Goal: Task Accomplishment & Management: Complete application form

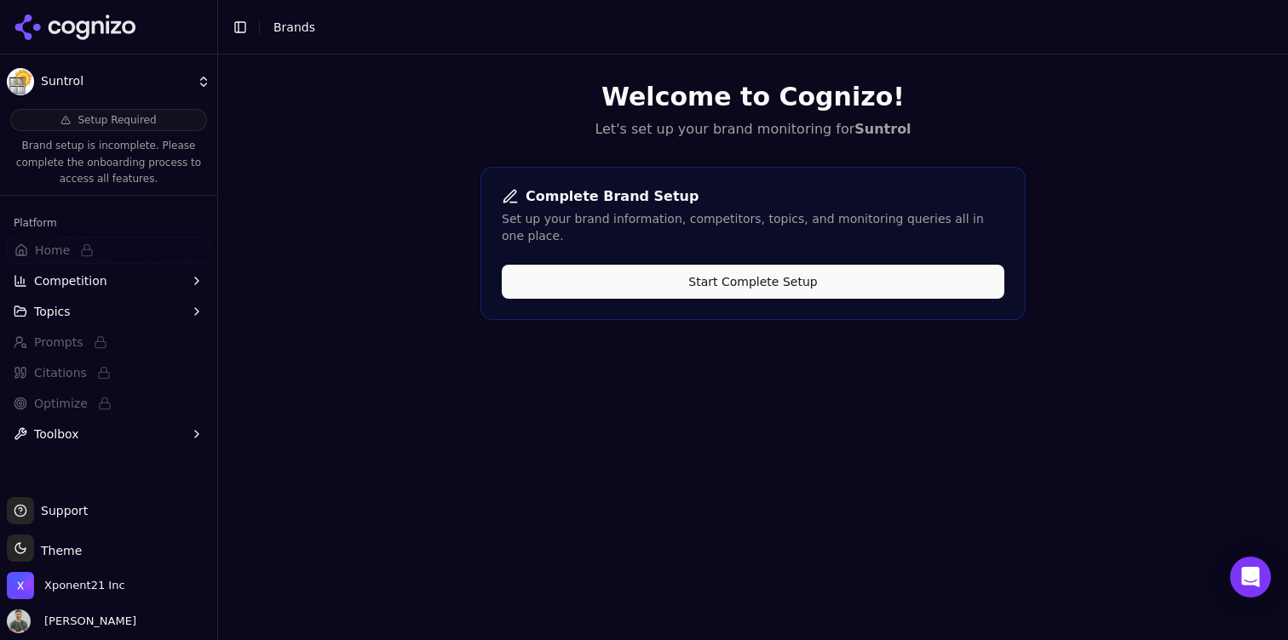
click at [595, 265] on button "Start Complete Setup" at bounding box center [753, 282] width 502 height 34
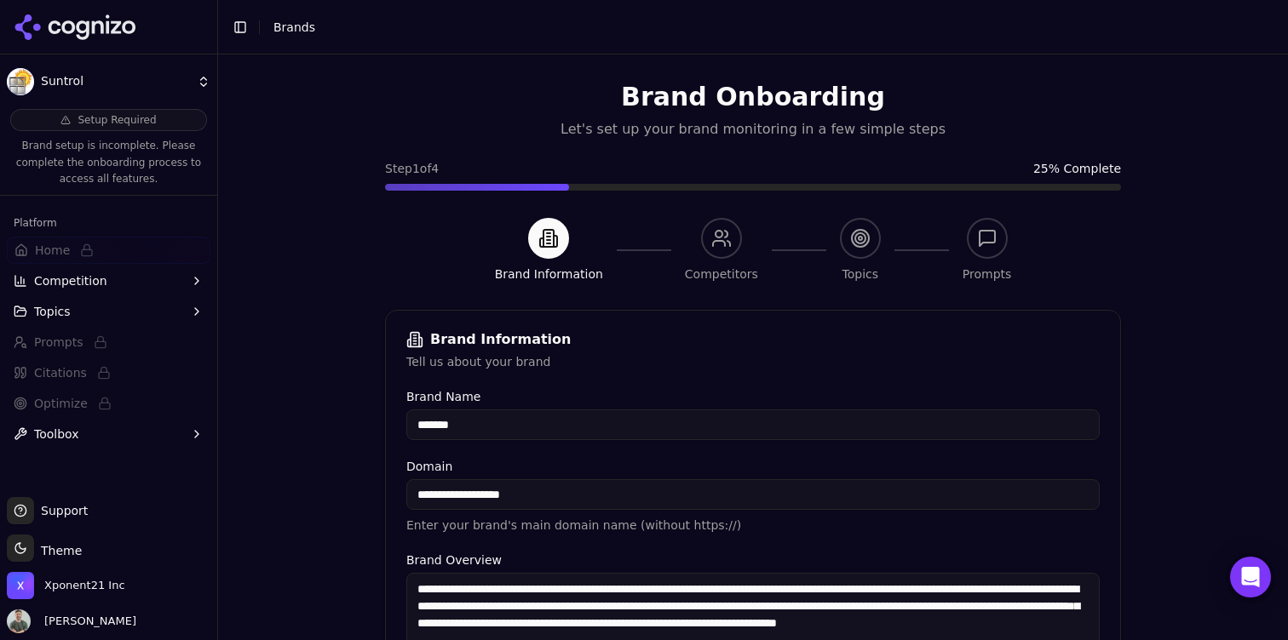
drag, startPoint x: 496, startPoint y: 370, endPoint x: 485, endPoint y: 355, distance: 18.8
click at [496, 370] on div "Tell us about your brand" at bounding box center [752, 361] width 693 height 17
click at [483, 356] on div "Tell us about your brand" at bounding box center [752, 361] width 693 height 17
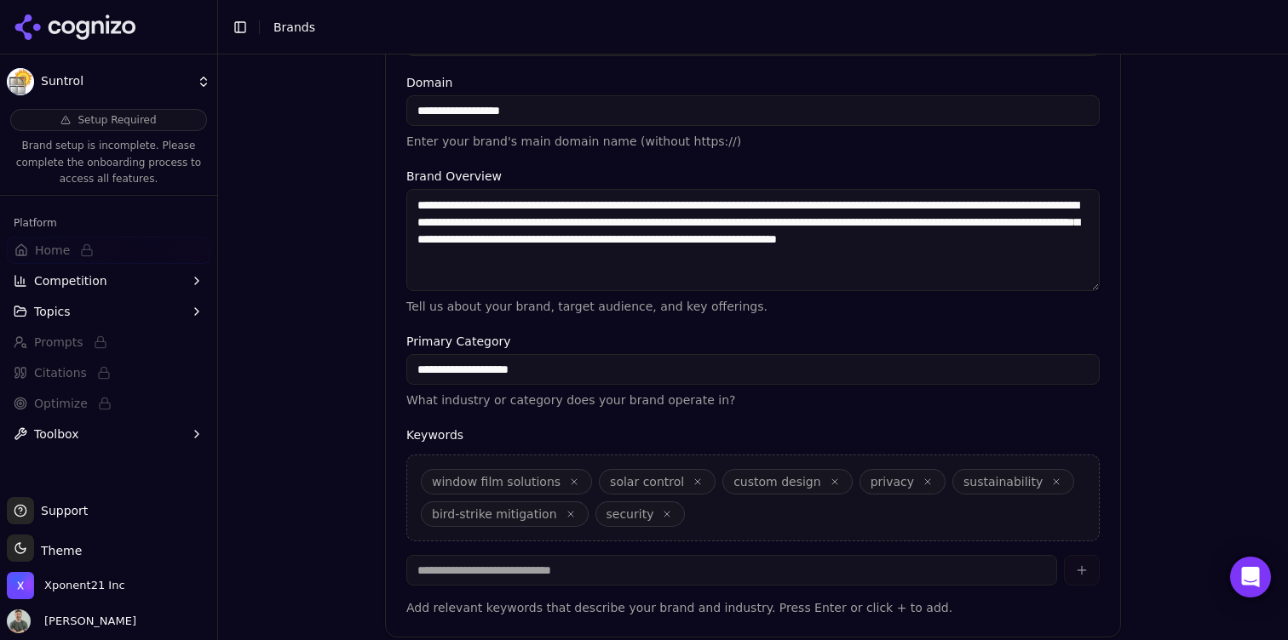
scroll to position [382, 0]
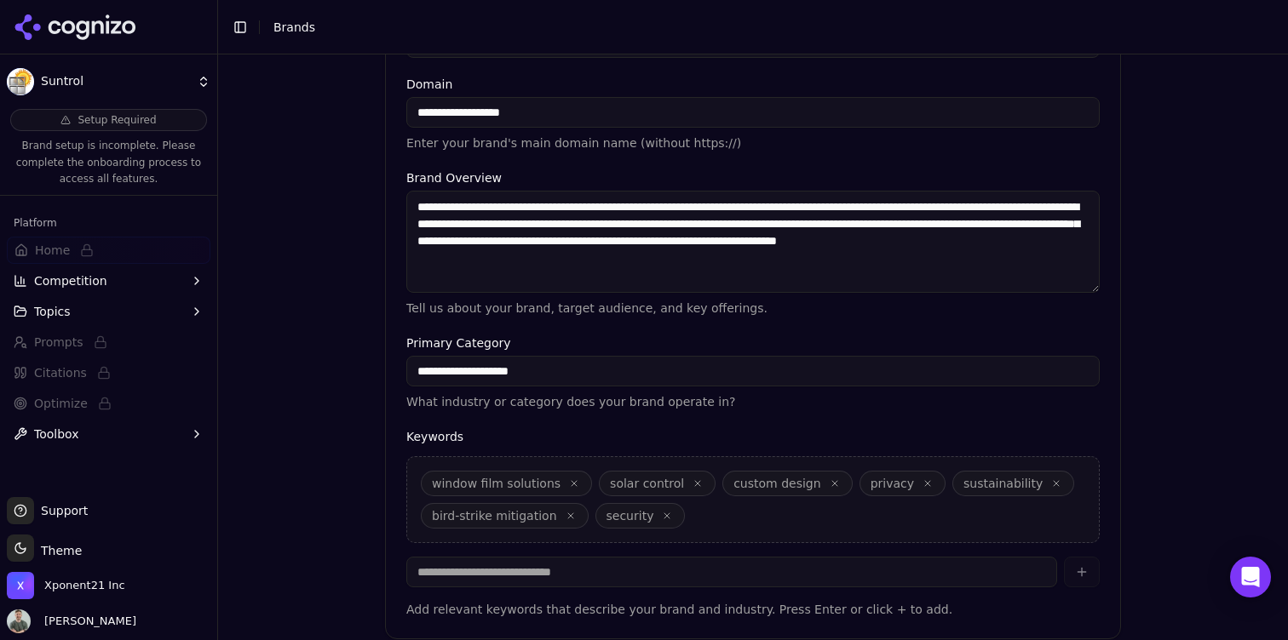
click at [516, 371] on input "**********" at bounding box center [752, 371] width 693 height 31
click at [582, 372] on input "**********" at bounding box center [752, 371] width 693 height 31
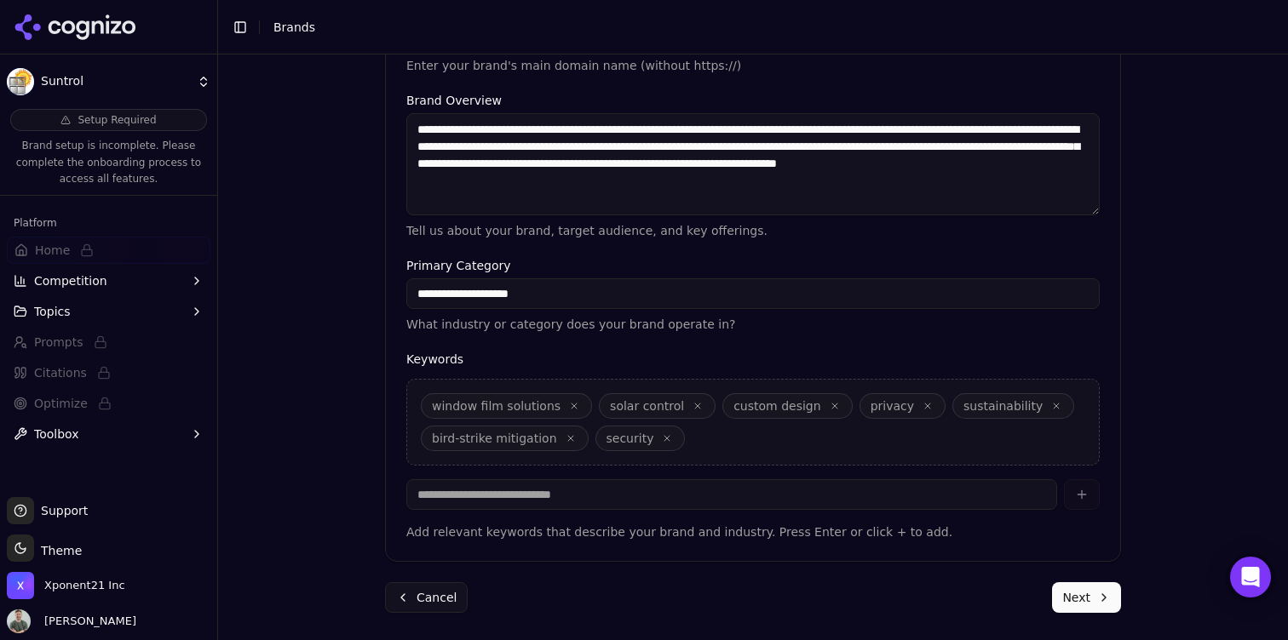
scroll to position [456, 0]
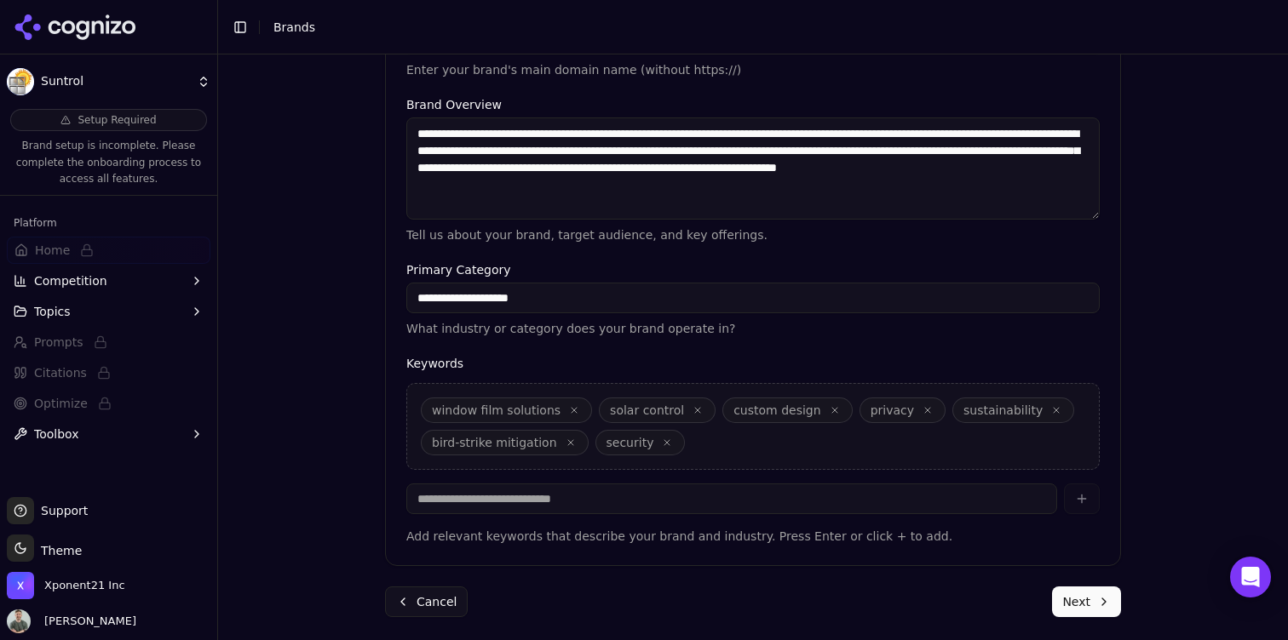
click at [517, 301] on input "**********" at bounding box center [752, 298] width 693 height 31
drag, startPoint x: 570, startPoint y: 293, endPoint x: 571, endPoint y: 307, distance: 14.5
click at [570, 293] on input "**********" at bounding box center [752, 298] width 693 height 31
click at [688, 447] on div "window film solutions solar control custom design privacy sustainability bird-s…" at bounding box center [752, 426] width 693 height 87
drag, startPoint x: 767, startPoint y: 432, endPoint x: 720, endPoint y: 446, distance: 49.8
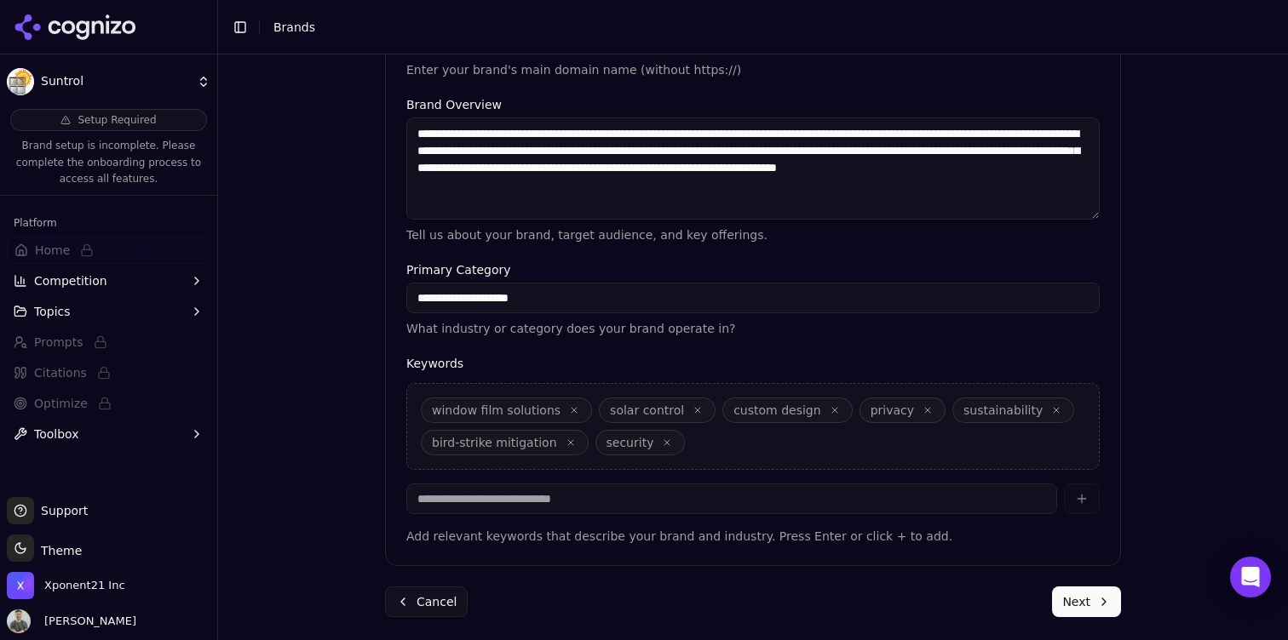
click at [748, 437] on div "window film solutions solar control custom design privacy sustainability bird-s…" at bounding box center [752, 426] width 693 height 87
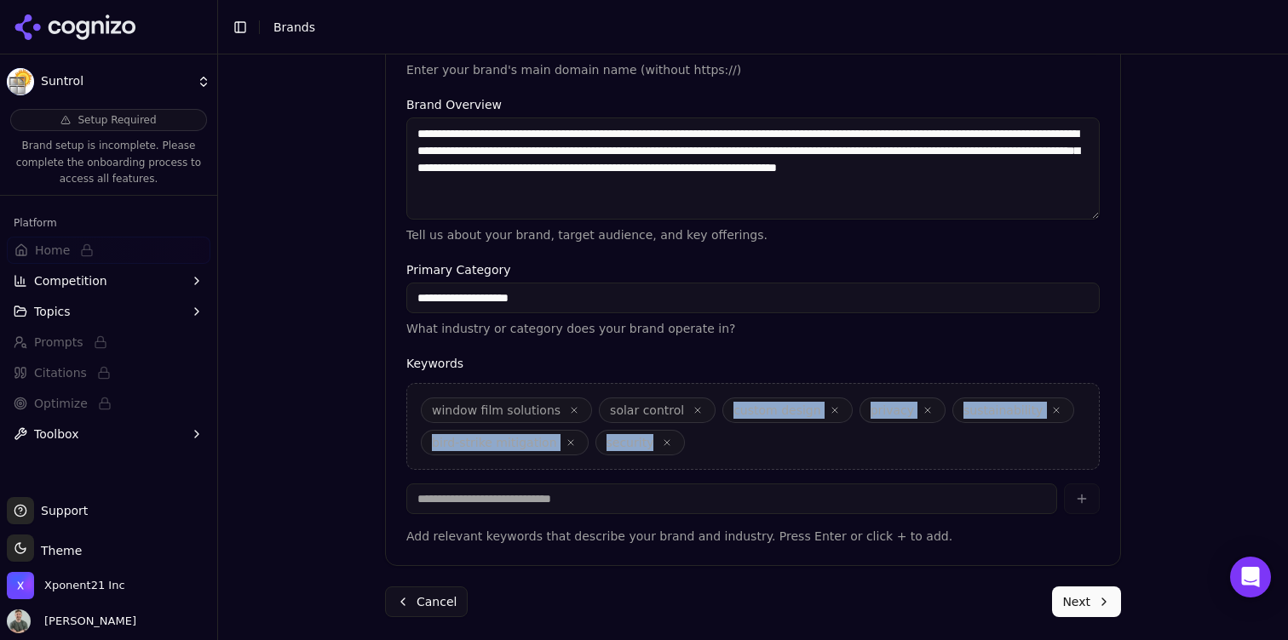
drag, startPoint x: 703, startPoint y: 450, endPoint x: 681, endPoint y: 463, distance: 26.0
click at [697, 450] on div "window film solutions solar control custom design privacy sustainability bird-s…" at bounding box center [752, 426] width 693 height 87
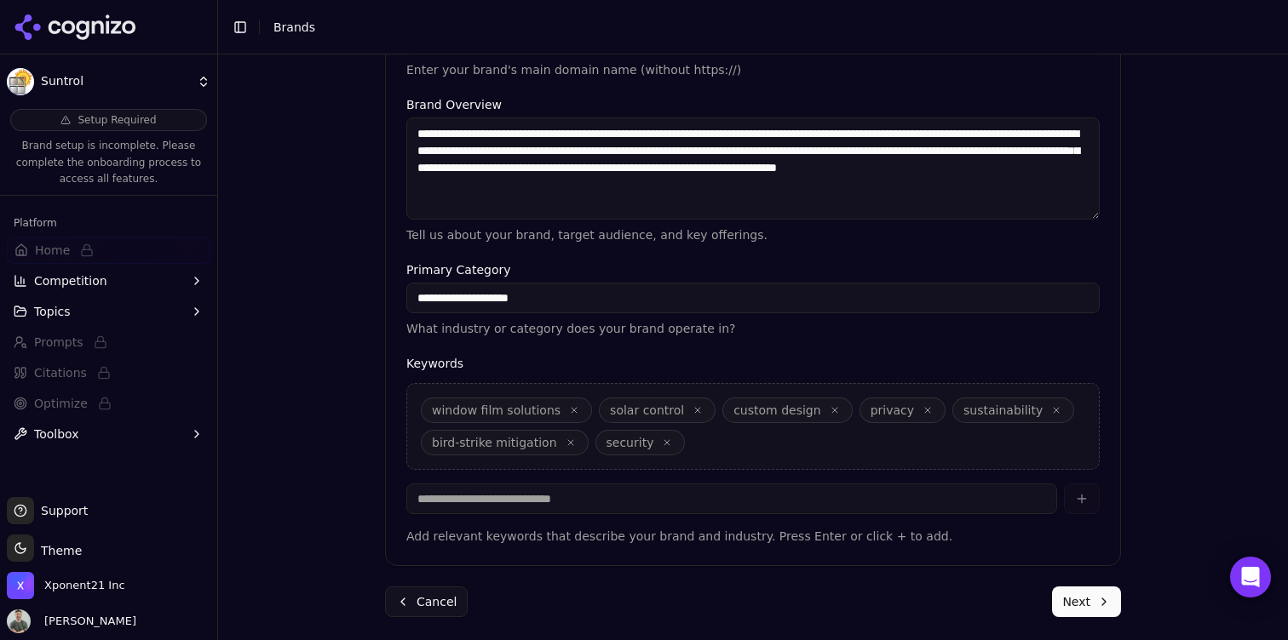
click at [650, 511] on input at bounding box center [731, 499] width 651 height 31
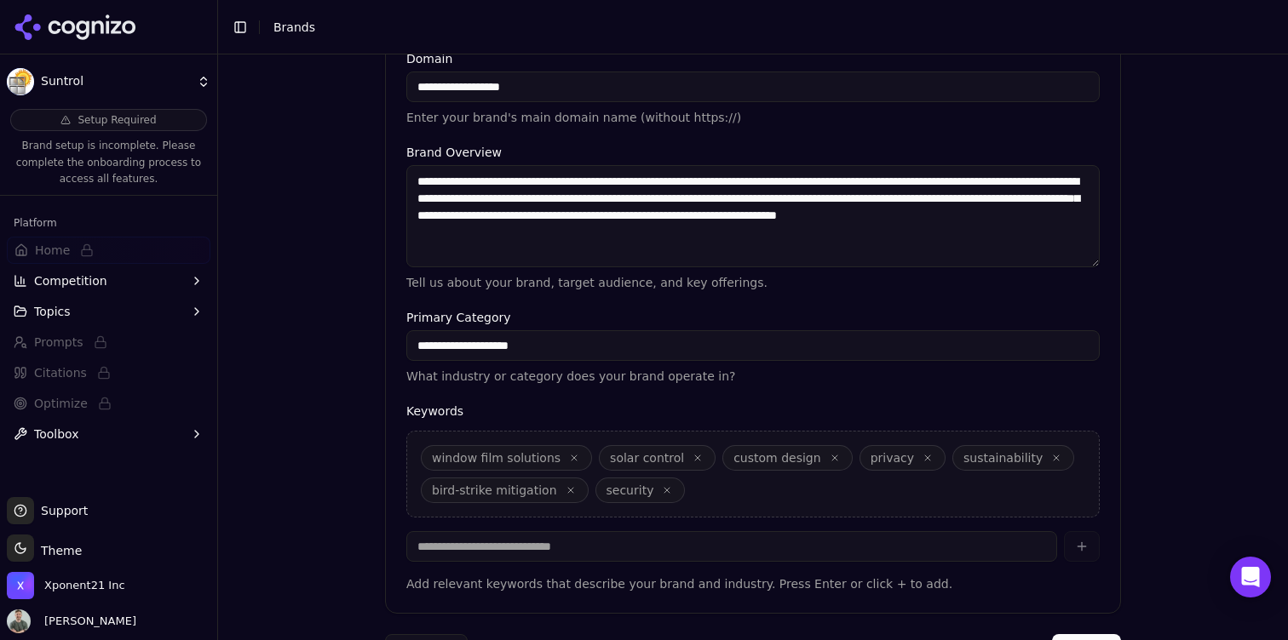
scroll to position [460, 0]
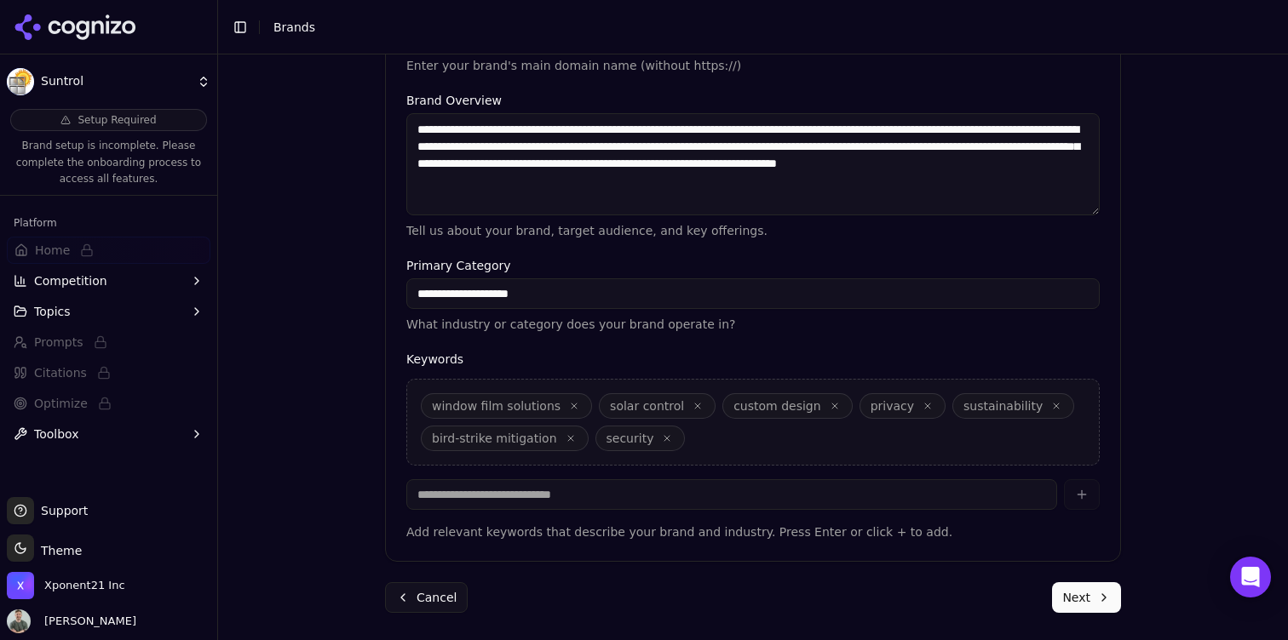
click at [1090, 605] on button "Next" at bounding box center [1086, 597] width 69 height 31
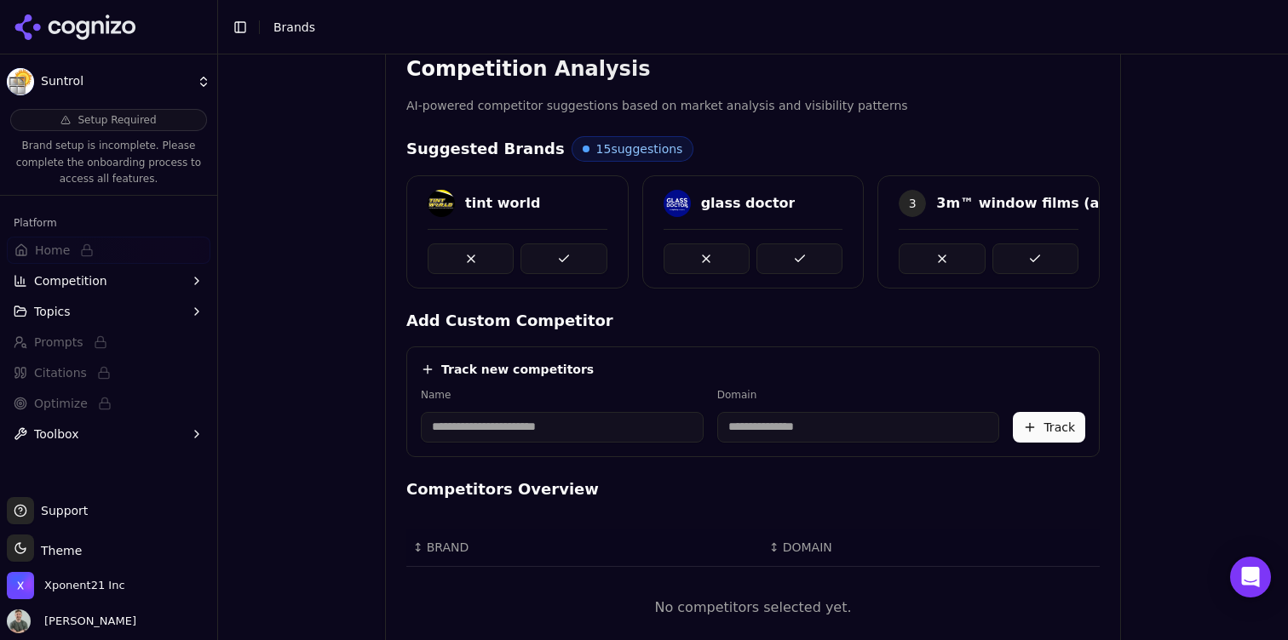
scroll to position [327, 0]
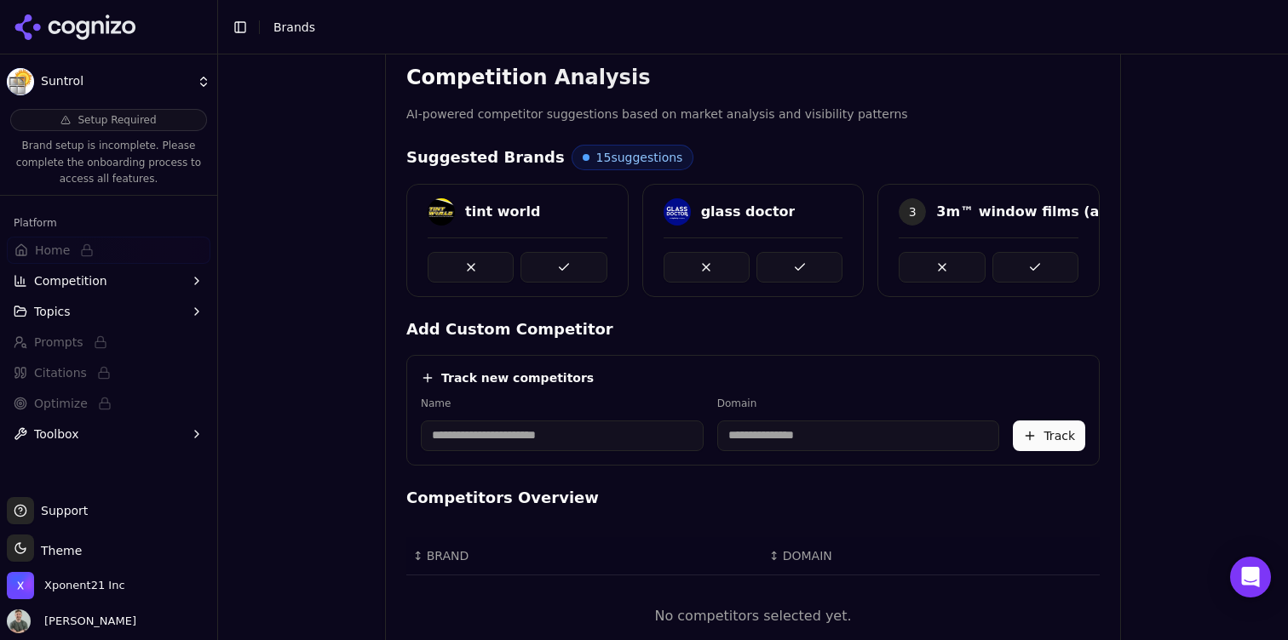
click at [504, 436] on input at bounding box center [562, 436] width 283 height 31
paste input "**********"
drag, startPoint x: 485, startPoint y: 438, endPoint x: 768, endPoint y: 436, distance: 282.7
click at [769, 436] on div "**********" at bounding box center [753, 424] width 664 height 55
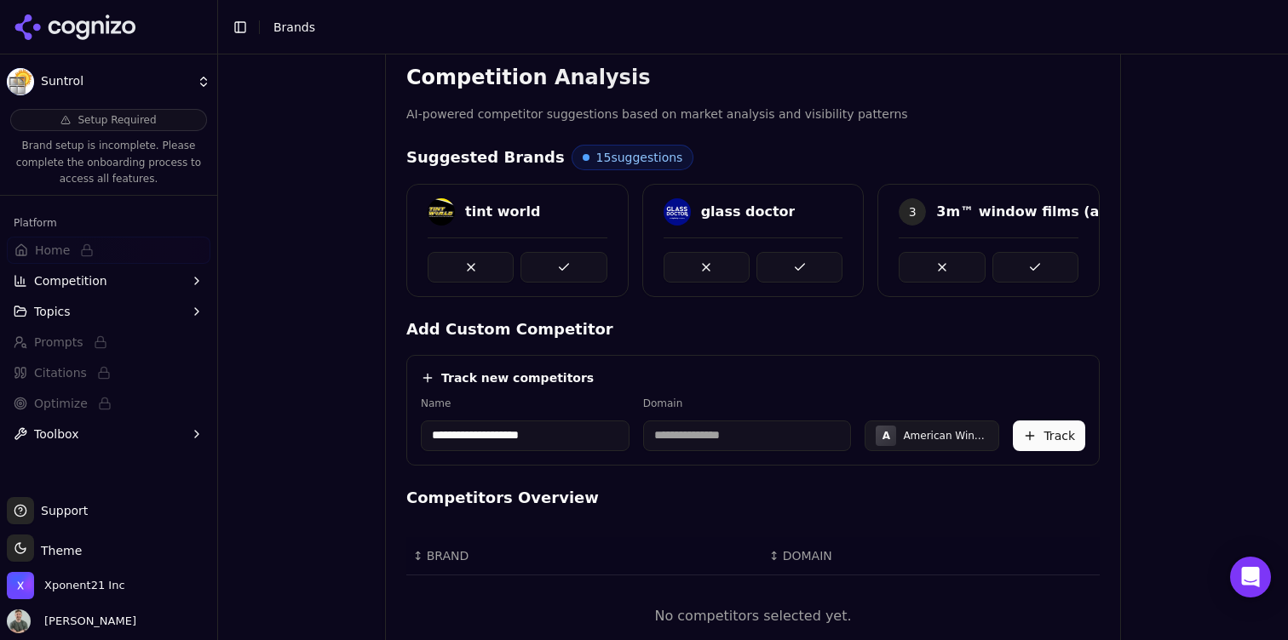
scroll to position [0, 0]
type input "**********"
drag, startPoint x: 723, startPoint y: 387, endPoint x: 728, endPoint y: 420, distance: 33.6
click at [725, 394] on div "**********" at bounding box center [752, 410] width 693 height 111
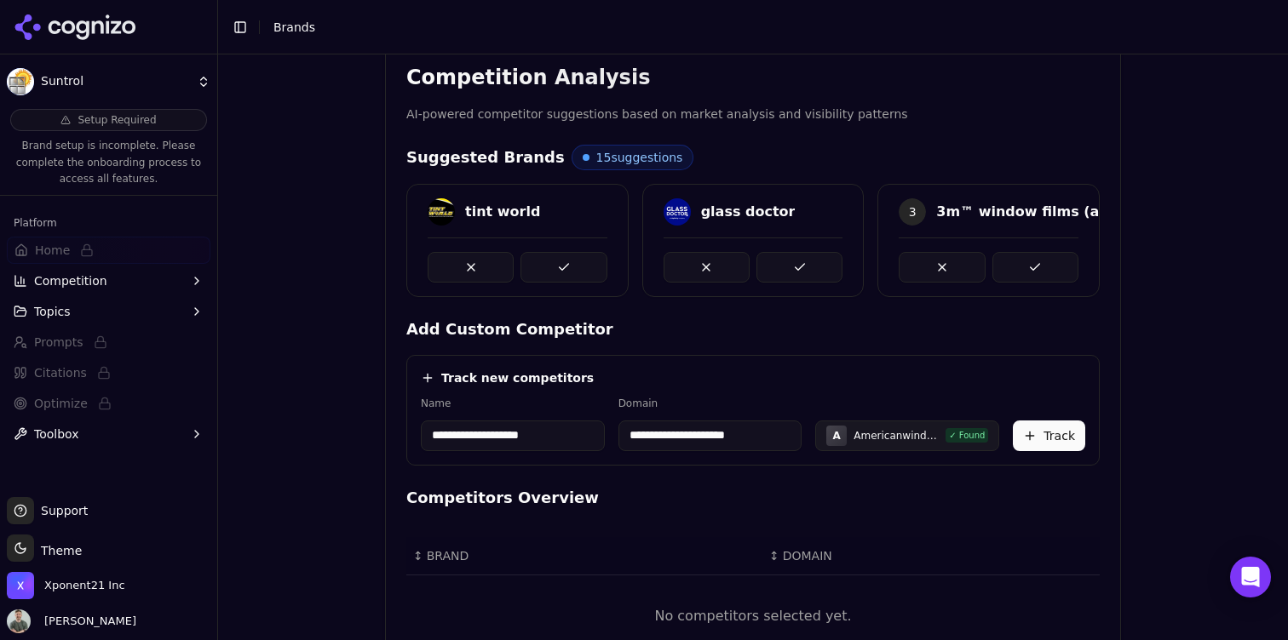
click at [1040, 440] on button "Track" at bounding box center [1049, 436] width 72 height 31
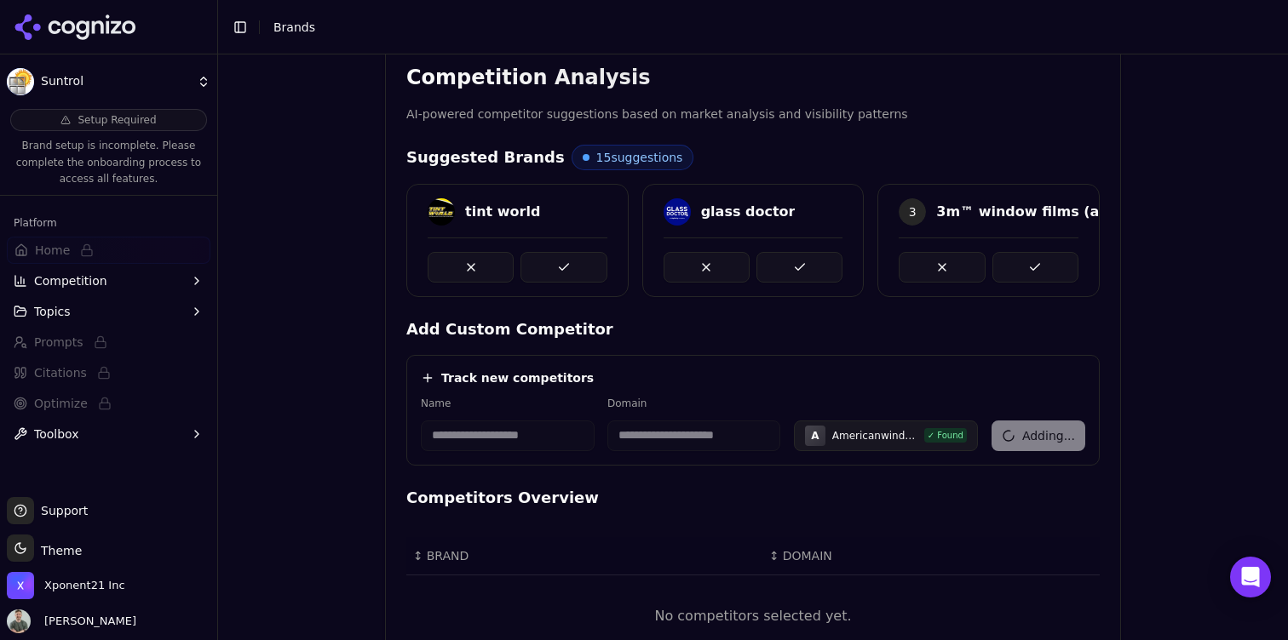
click at [434, 432] on div "**********" at bounding box center [508, 436] width 174 height 31
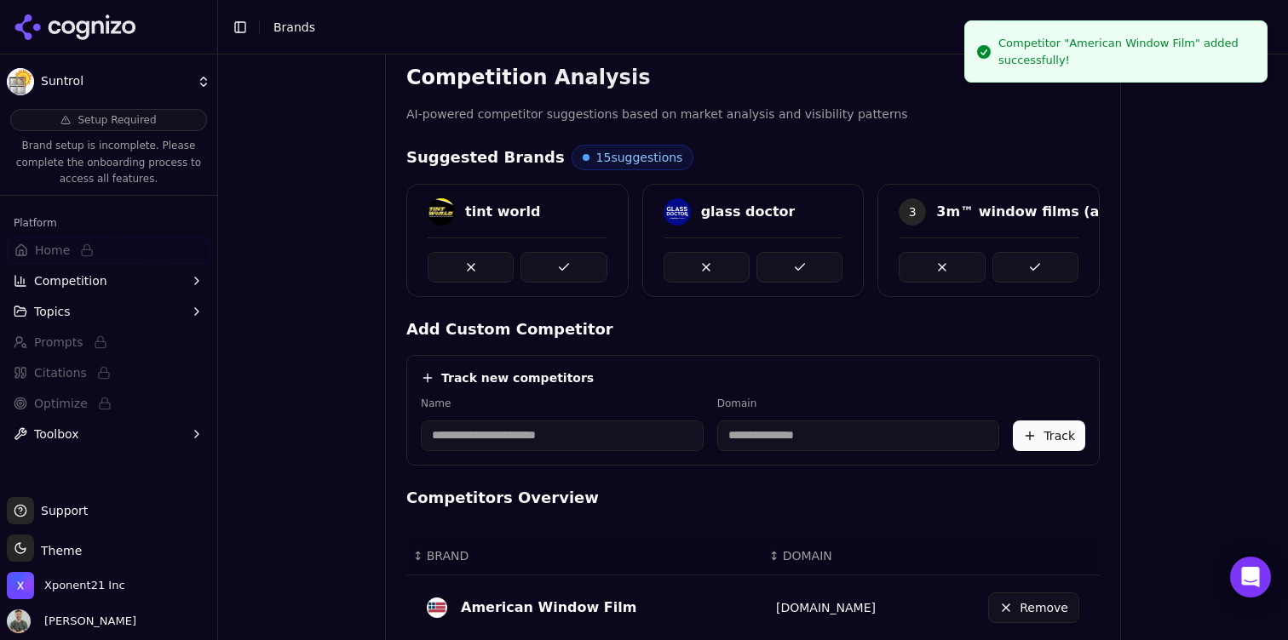
drag, startPoint x: 472, startPoint y: 432, endPoint x: 483, endPoint y: 435, distance: 11.6
click at [473, 433] on input at bounding box center [562, 436] width 283 height 31
paste input "**********"
drag, startPoint x: 482, startPoint y: 439, endPoint x: 686, endPoint y: 441, distance: 204.4
click at [697, 440] on div "**********" at bounding box center [753, 424] width 664 height 55
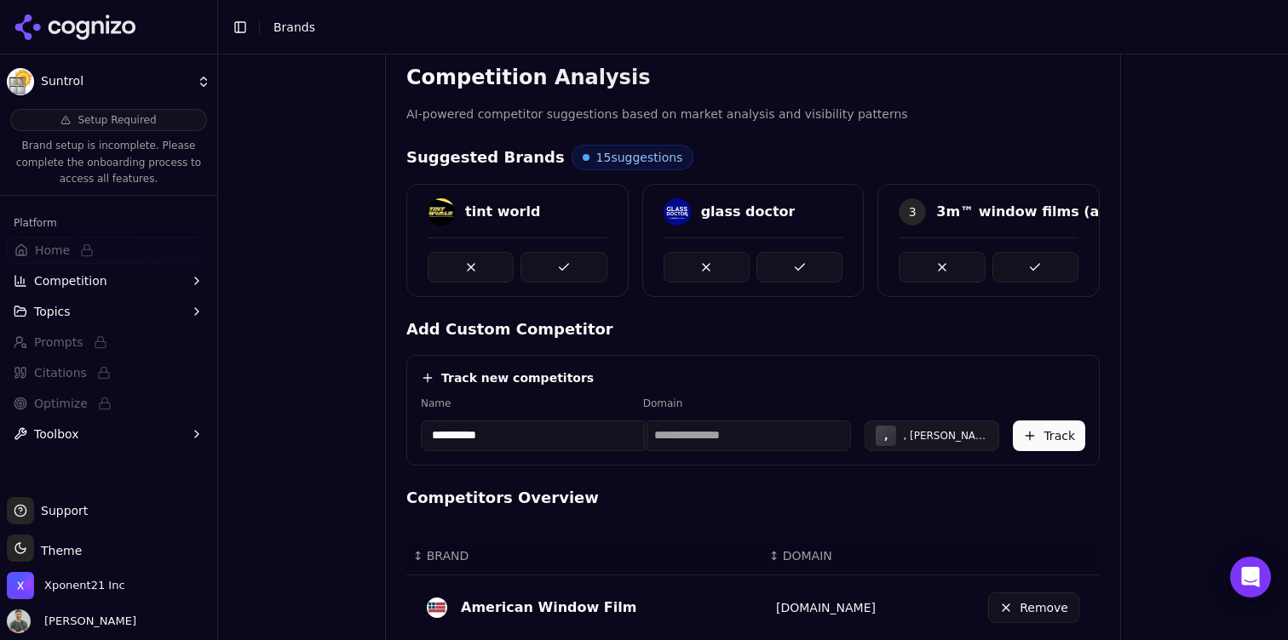
click at [443, 438] on input "**********" at bounding box center [534, 436] width 227 height 31
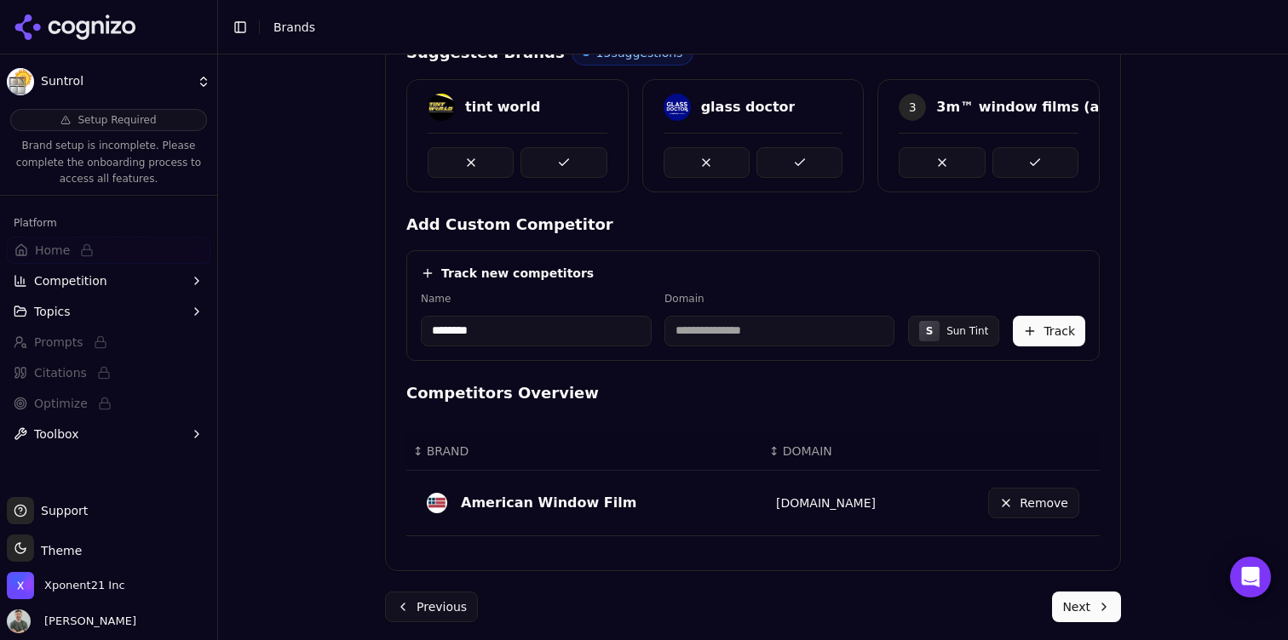
scroll to position [441, 0]
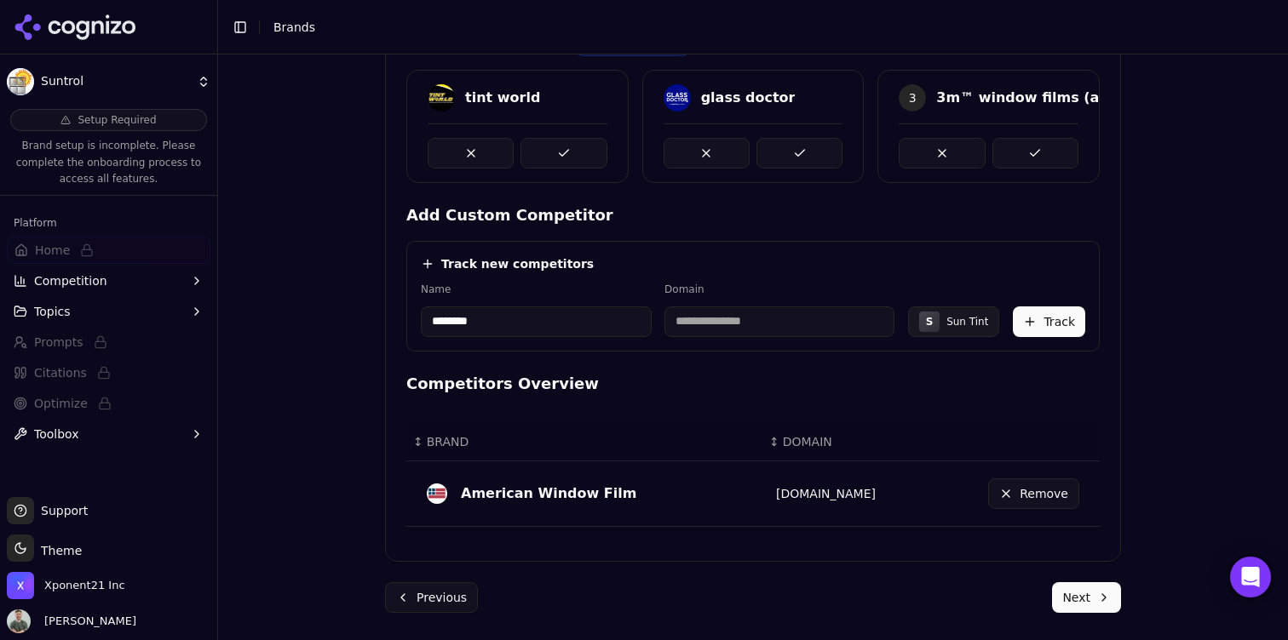
type input "********"
drag, startPoint x: 964, startPoint y: 282, endPoint x: 1027, endPoint y: 296, distance: 64.7
click at [964, 283] on div "Name ******** Domain S Sun Tint Track" at bounding box center [753, 310] width 664 height 55
type input "**********"
click at [1049, 324] on button "Track" at bounding box center [1049, 322] width 72 height 31
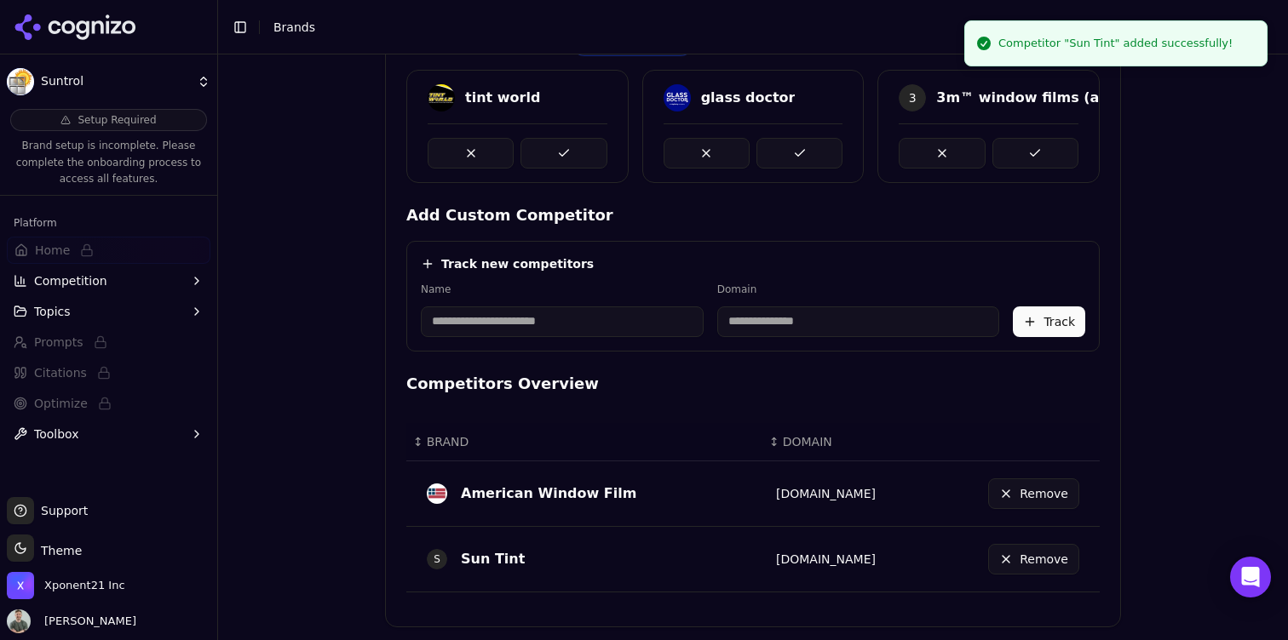
click at [469, 326] on input at bounding box center [562, 322] width 283 height 31
paste input "**********"
drag, startPoint x: 439, startPoint y: 324, endPoint x: 471, endPoint y: 327, distance: 32.5
click at [444, 324] on input "**********" at bounding box center [532, 322] width 222 height 31
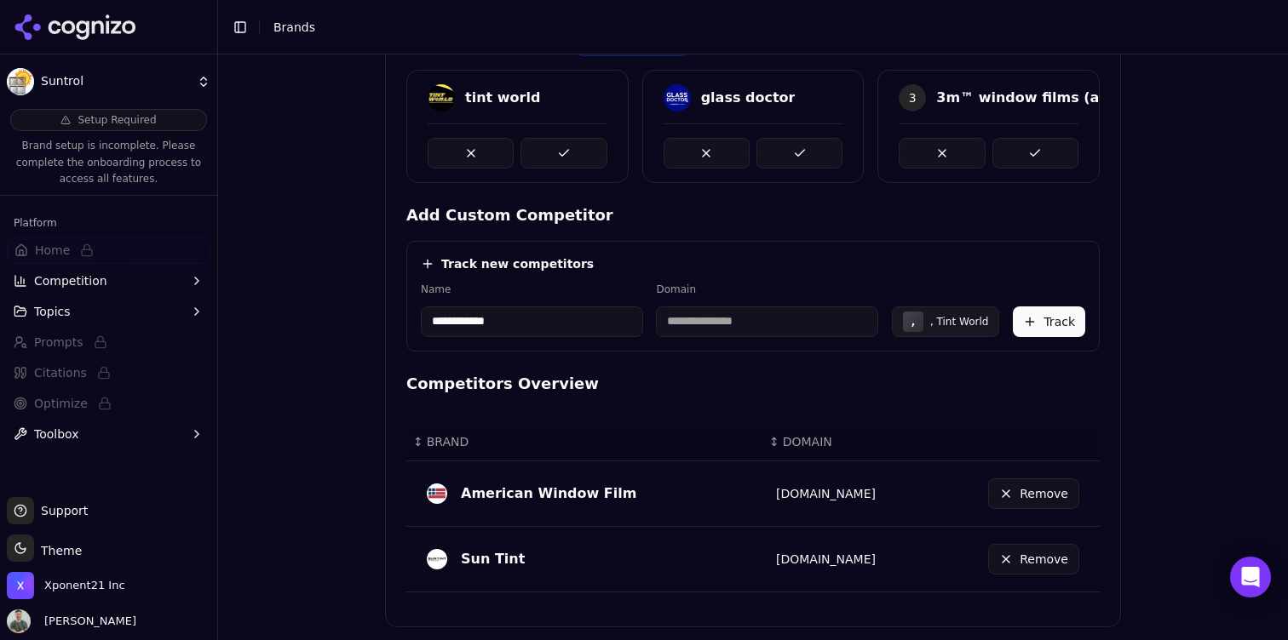
drag, startPoint x: 438, startPoint y: 320, endPoint x: 516, endPoint y: 322, distance: 78.4
click at [440, 321] on input "**********" at bounding box center [532, 322] width 222 height 31
type input "**********"
click at [648, 354] on div "**********" at bounding box center [752, 319] width 693 height 576
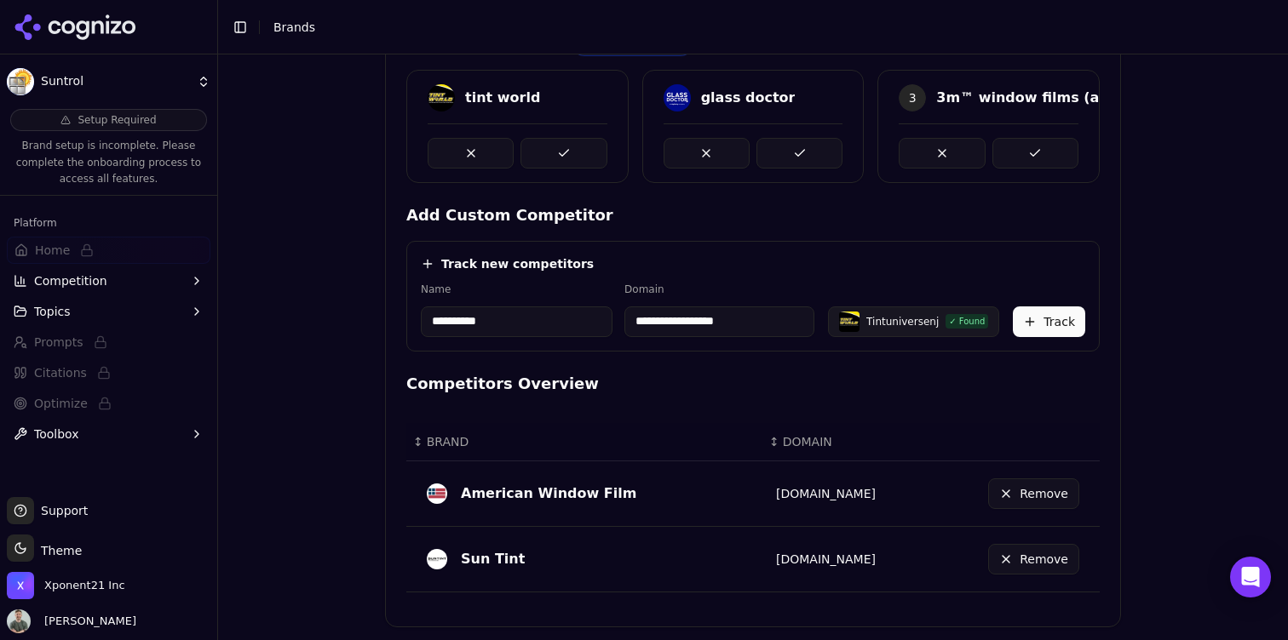
click at [892, 326] on div "Tintuniversenj" at bounding box center [902, 322] width 72 height 14
click at [579, 148] on button at bounding box center [563, 153] width 86 height 31
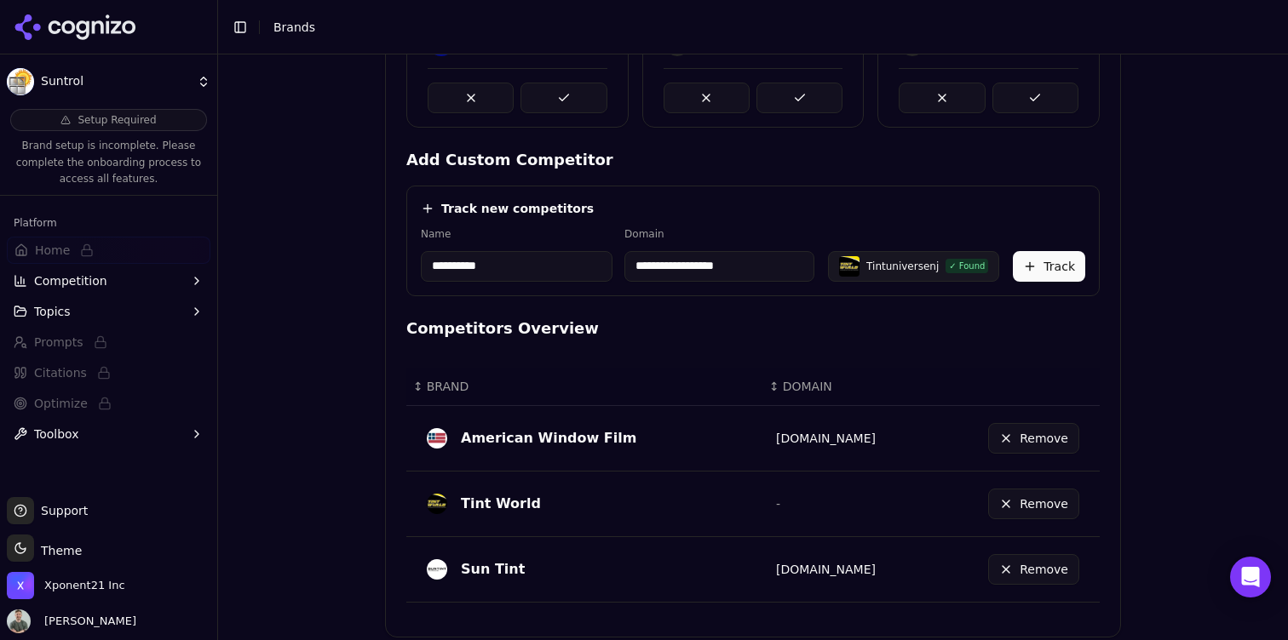
scroll to position [572, 0]
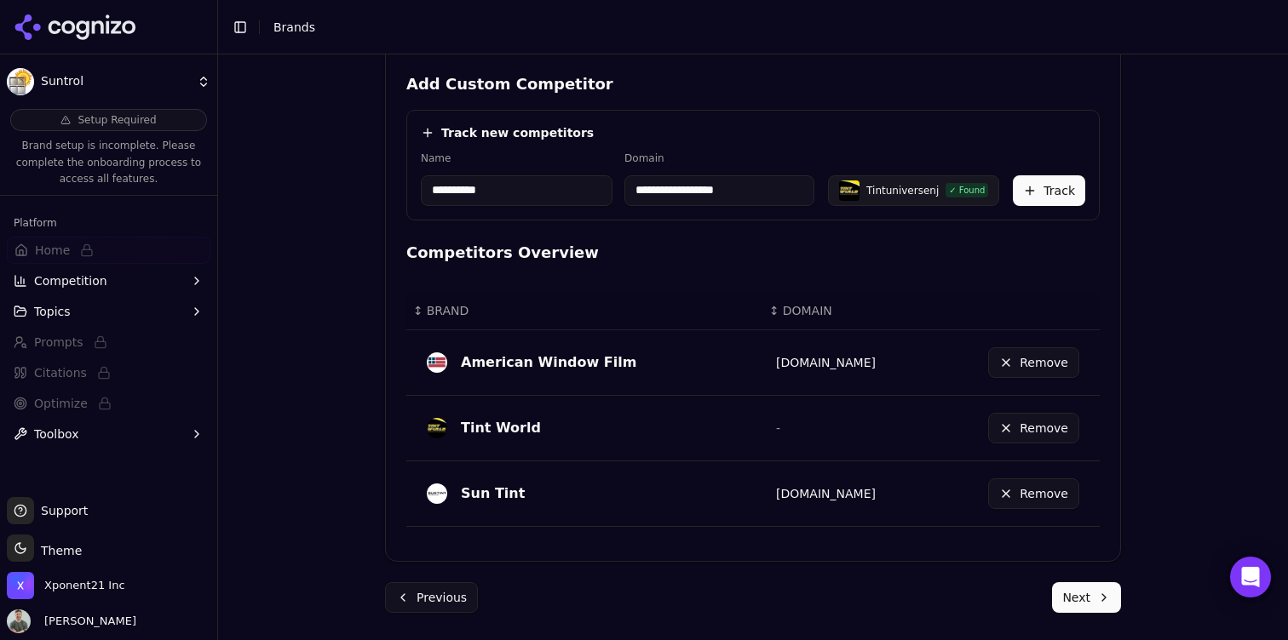
click at [1119, 597] on button "Next" at bounding box center [1086, 597] width 69 height 31
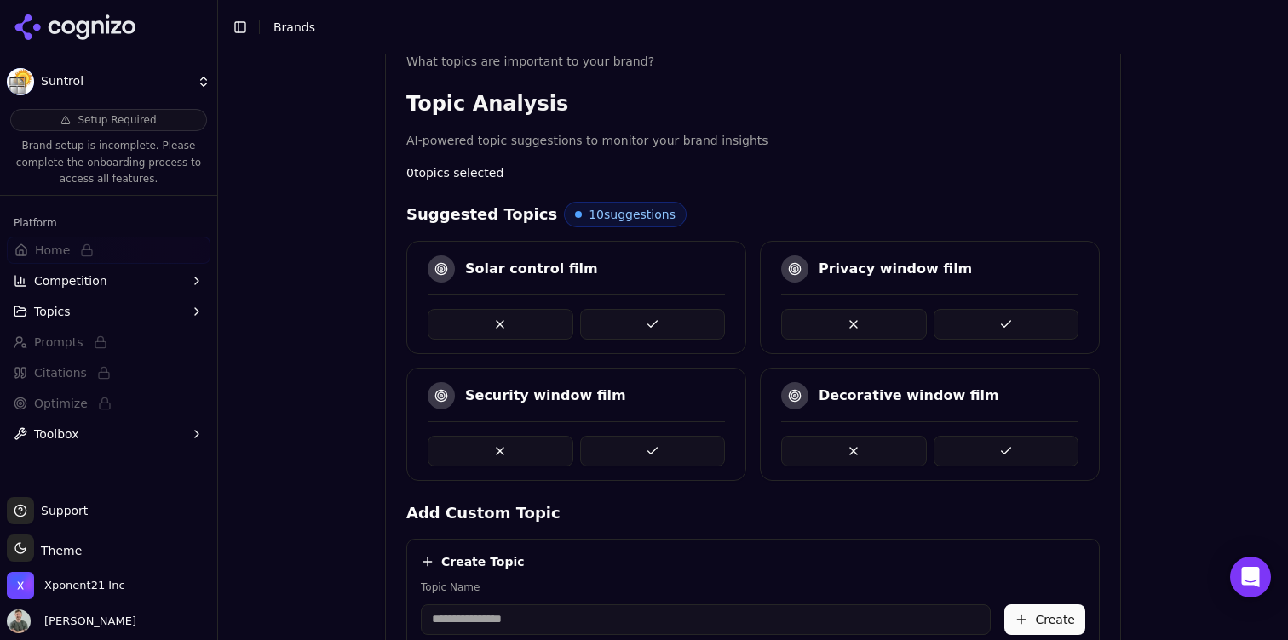
scroll to position [300, 0]
click at [648, 319] on button at bounding box center [653, 325] width 146 height 31
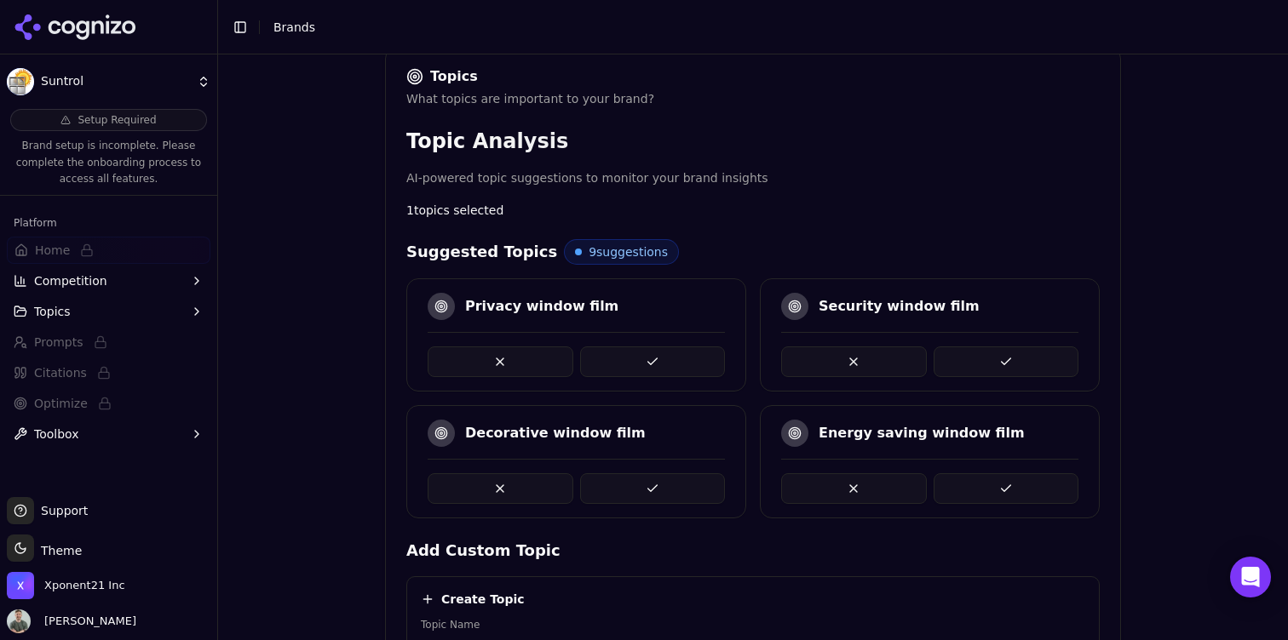
click at [665, 322] on div "Privacy window film" at bounding box center [576, 334] width 340 height 113
click at [659, 365] on button at bounding box center [653, 362] width 146 height 31
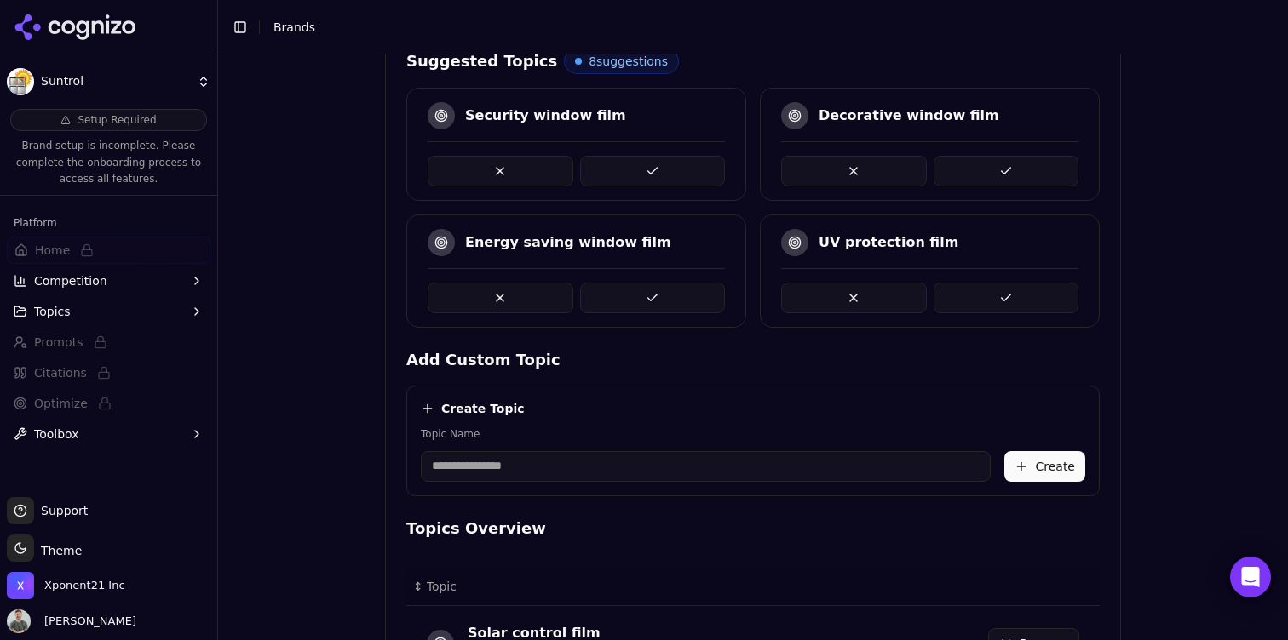
scroll to position [451, 0]
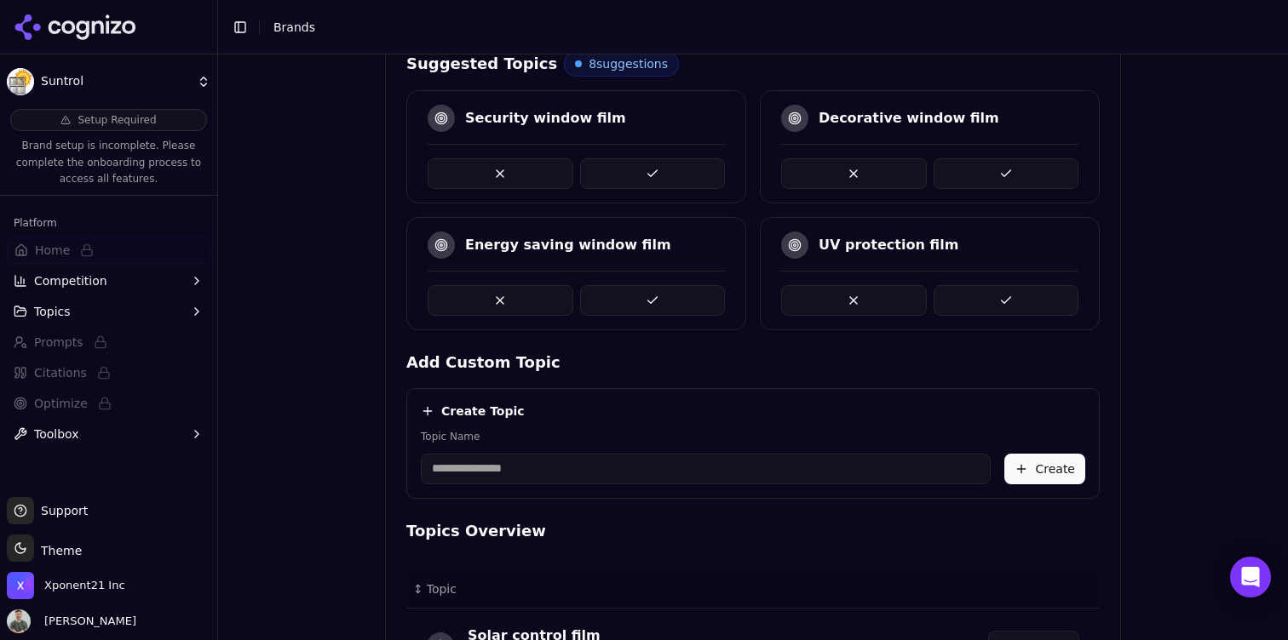
click at [680, 168] on button at bounding box center [653, 173] width 146 height 31
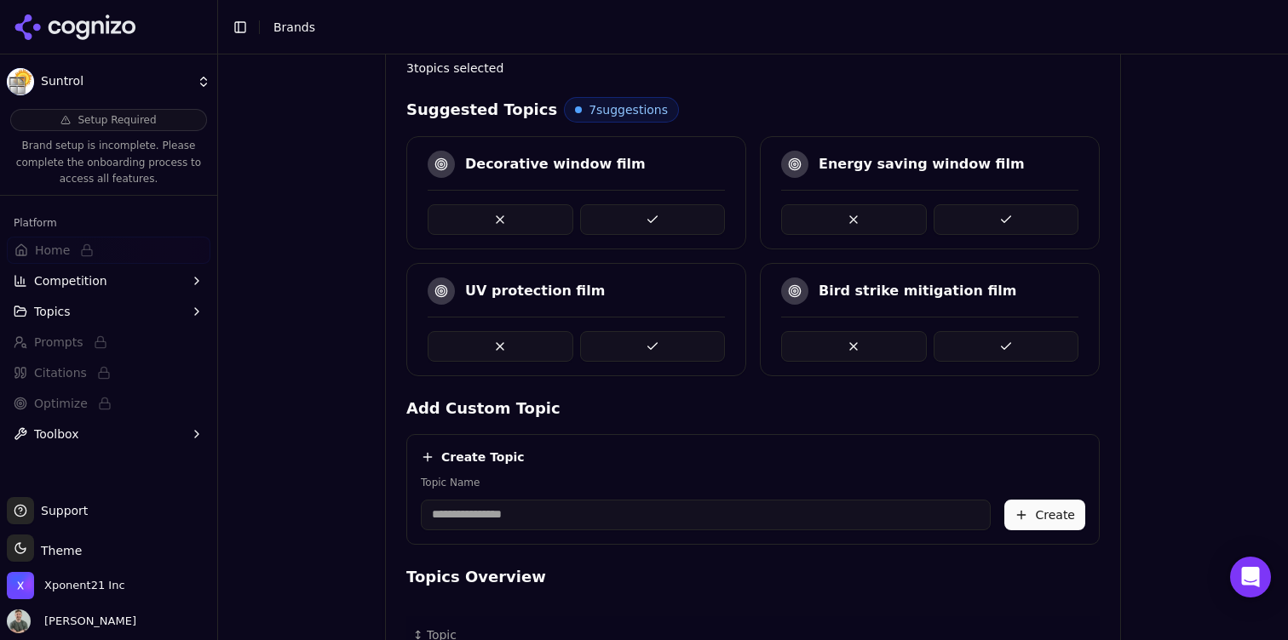
scroll to position [409, 0]
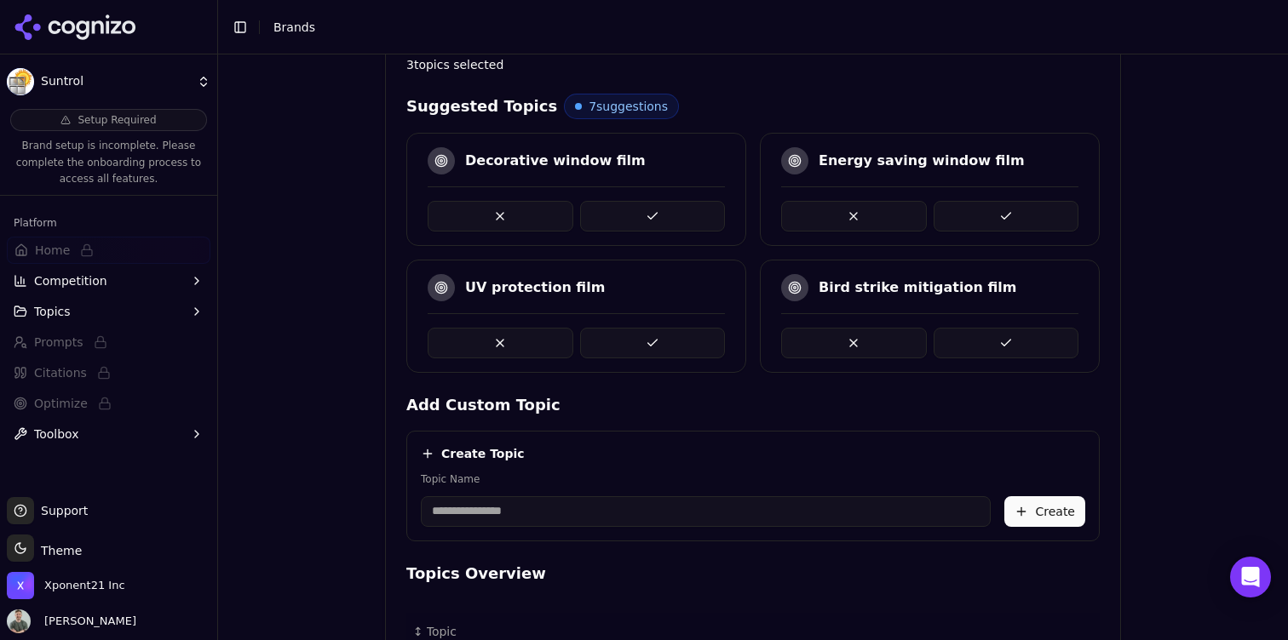
click at [686, 219] on button at bounding box center [653, 216] width 146 height 31
click at [691, 213] on button at bounding box center [653, 216] width 146 height 31
click at [664, 218] on button at bounding box center [653, 216] width 146 height 31
click at [649, 208] on button at bounding box center [653, 216] width 146 height 31
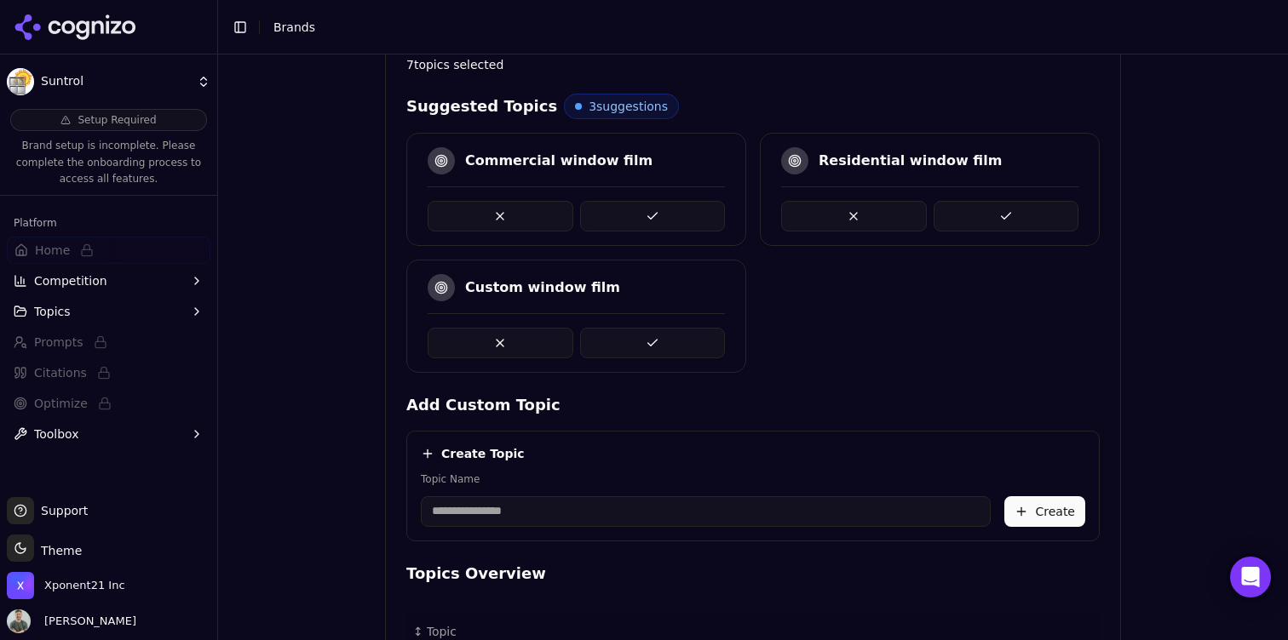
click at [640, 217] on button at bounding box center [653, 216] width 146 height 31
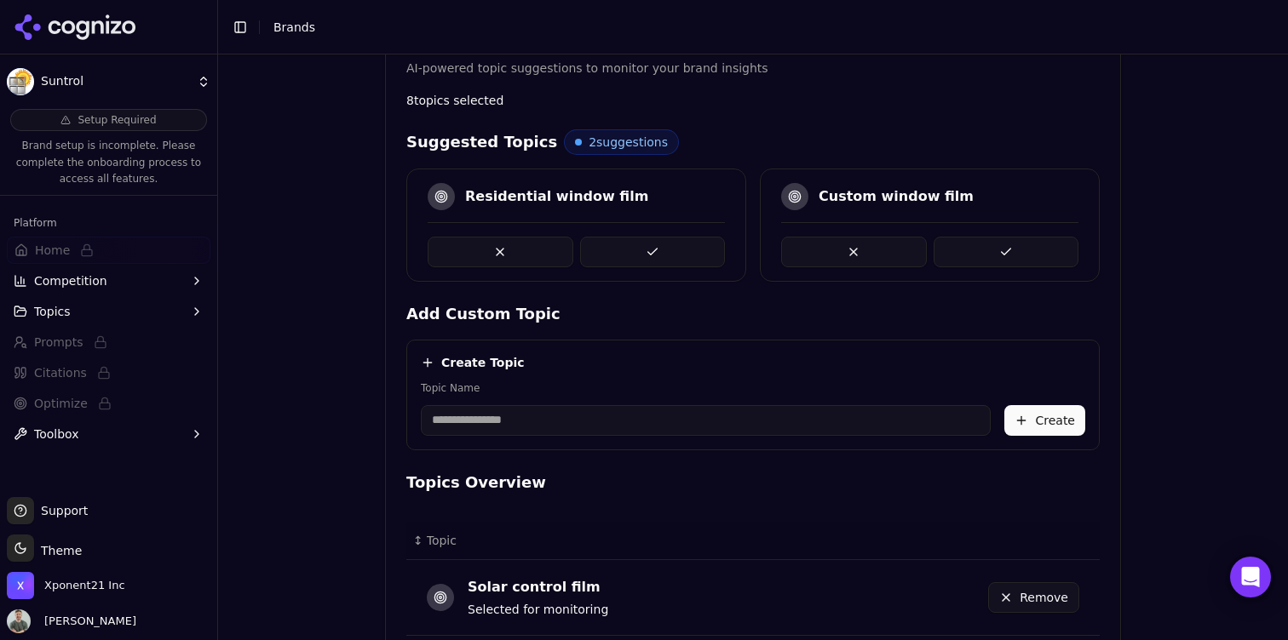
scroll to position [371, 0]
click at [657, 242] on button at bounding box center [653, 253] width 146 height 31
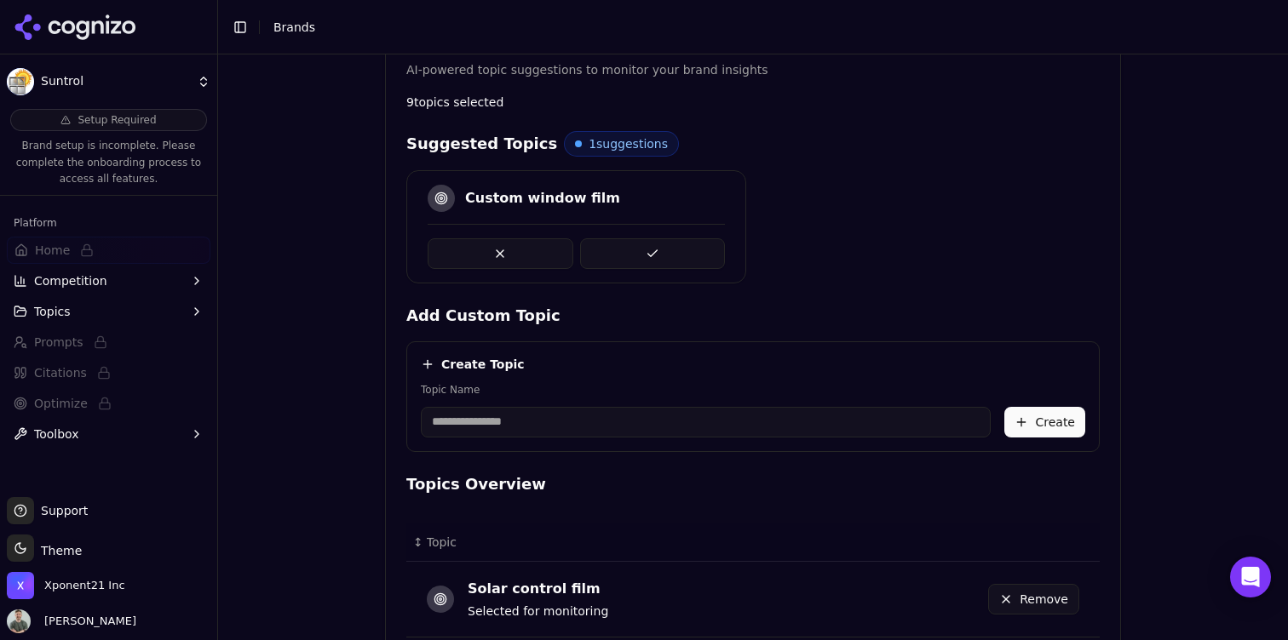
click at [667, 244] on button at bounding box center [653, 253] width 146 height 31
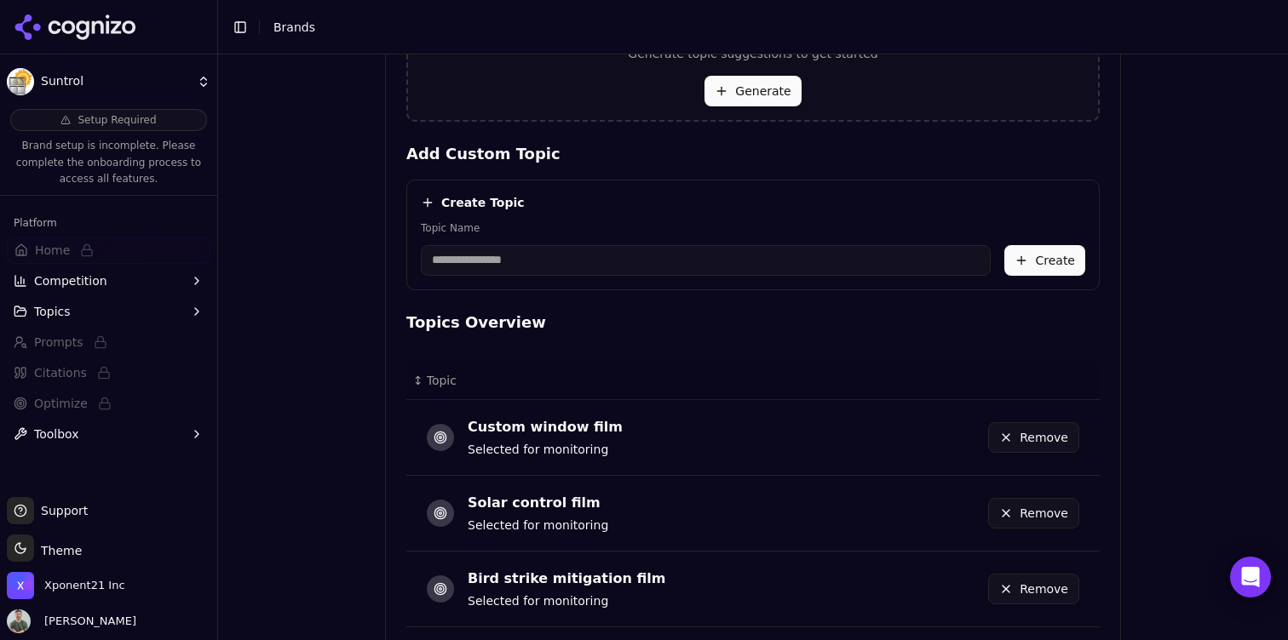
scroll to position [548, 0]
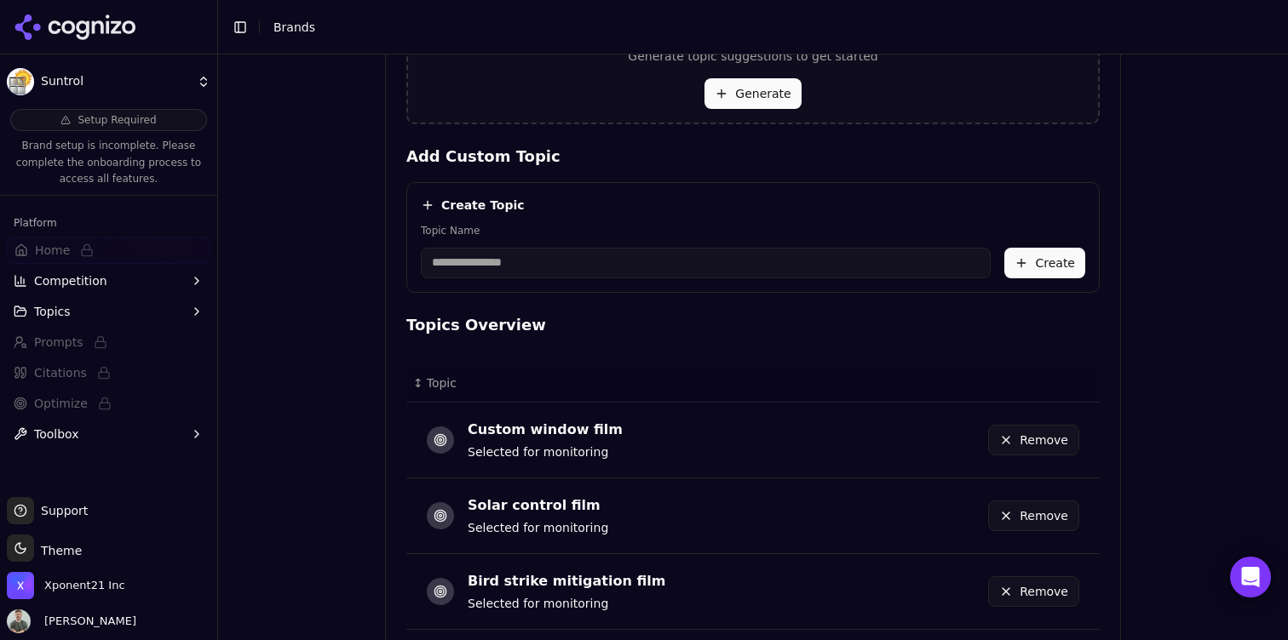
click at [558, 272] on input "Topic Name" at bounding box center [706, 263] width 570 height 31
click at [410, 241] on div "Create Topic Topic Name Create" at bounding box center [752, 237] width 693 height 111
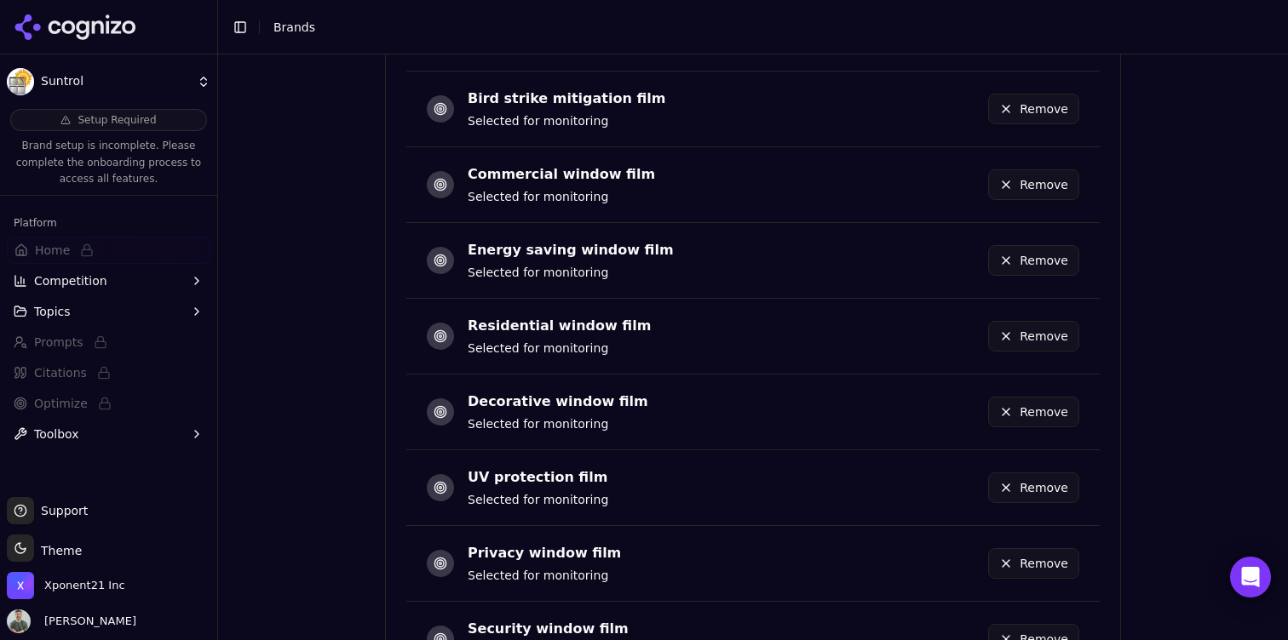
scroll to position [1182, 0]
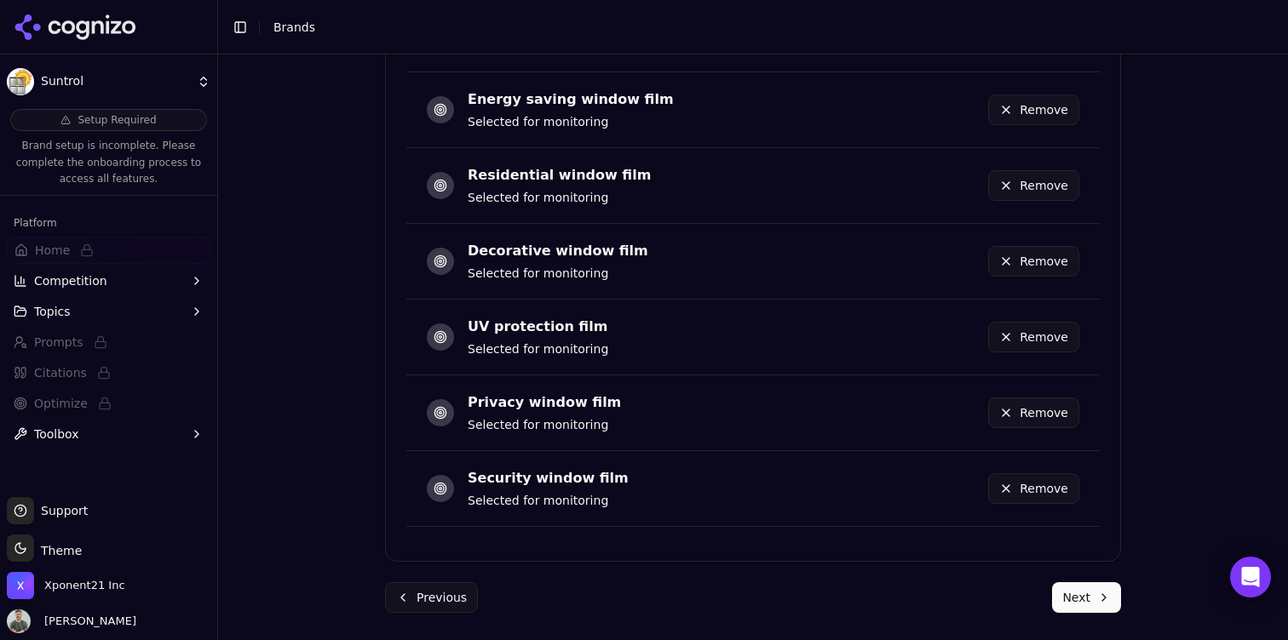
click at [1077, 599] on button "Next" at bounding box center [1086, 597] width 69 height 31
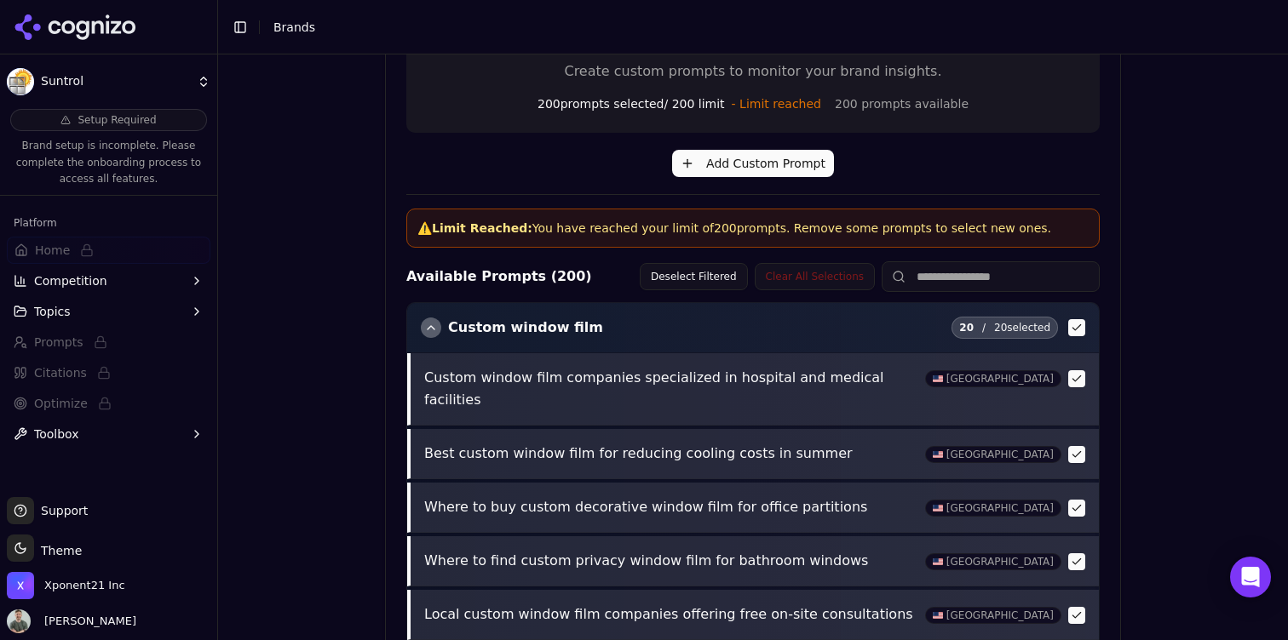
scroll to position [437, 0]
click at [815, 283] on button "Clear All Selections" at bounding box center [815, 274] width 120 height 27
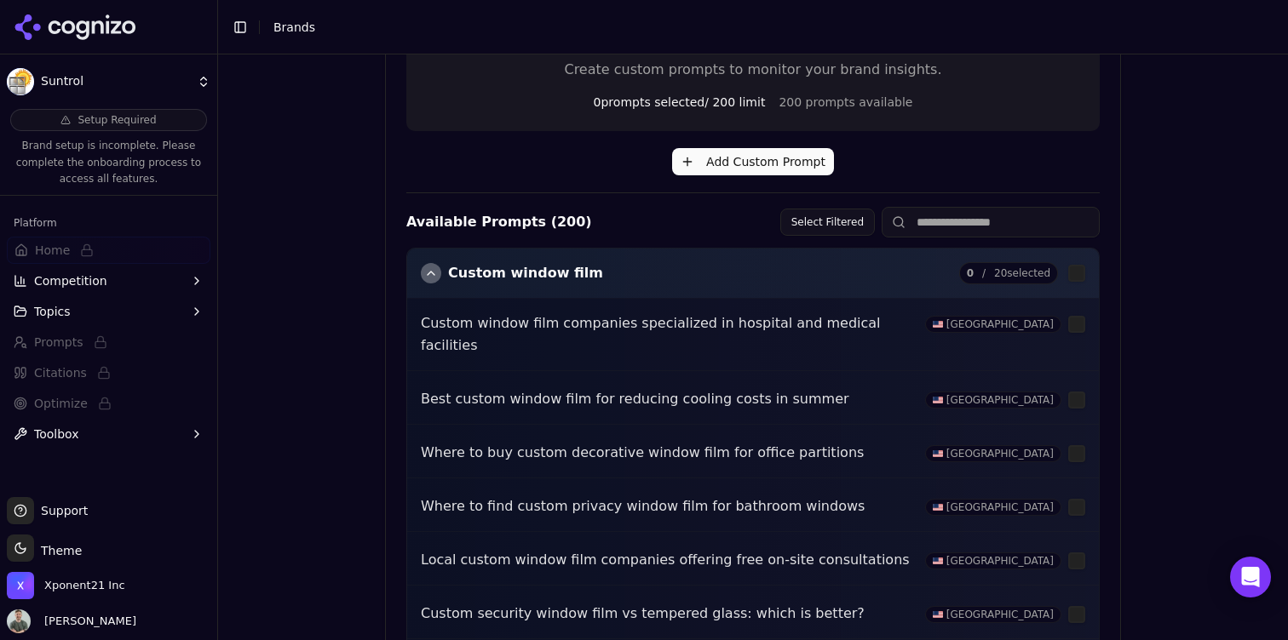
click at [422, 273] on div "button" at bounding box center [431, 273] width 20 height 20
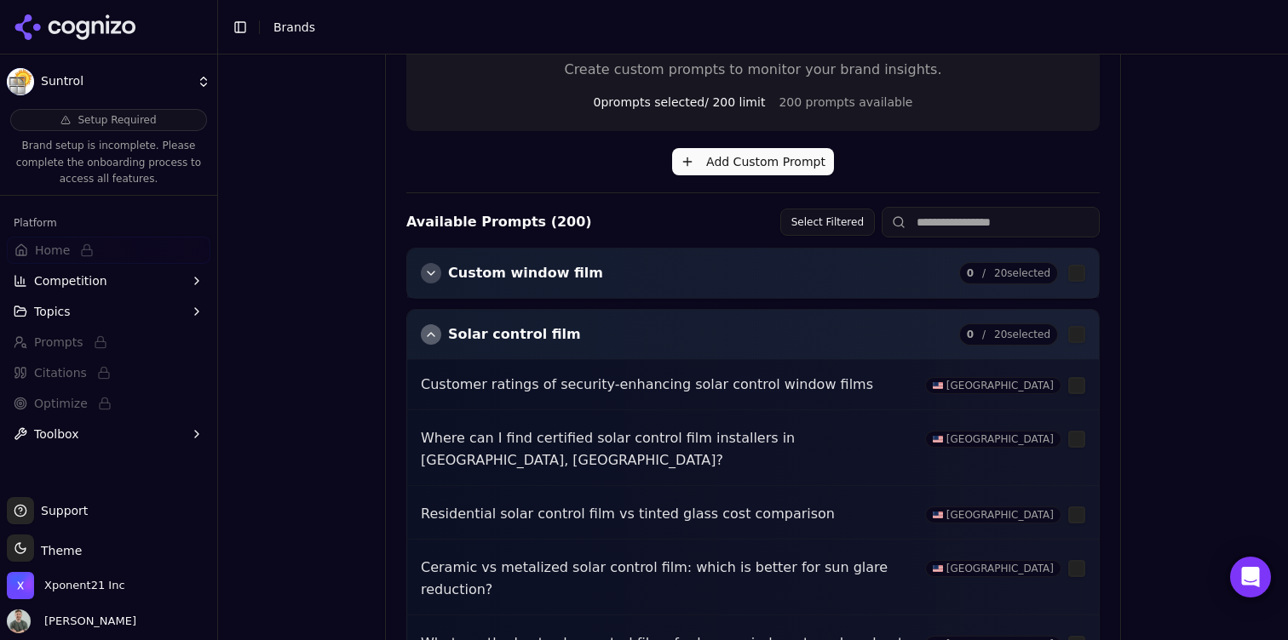
click at [424, 273] on div "button" at bounding box center [431, 273] width 20 height 20
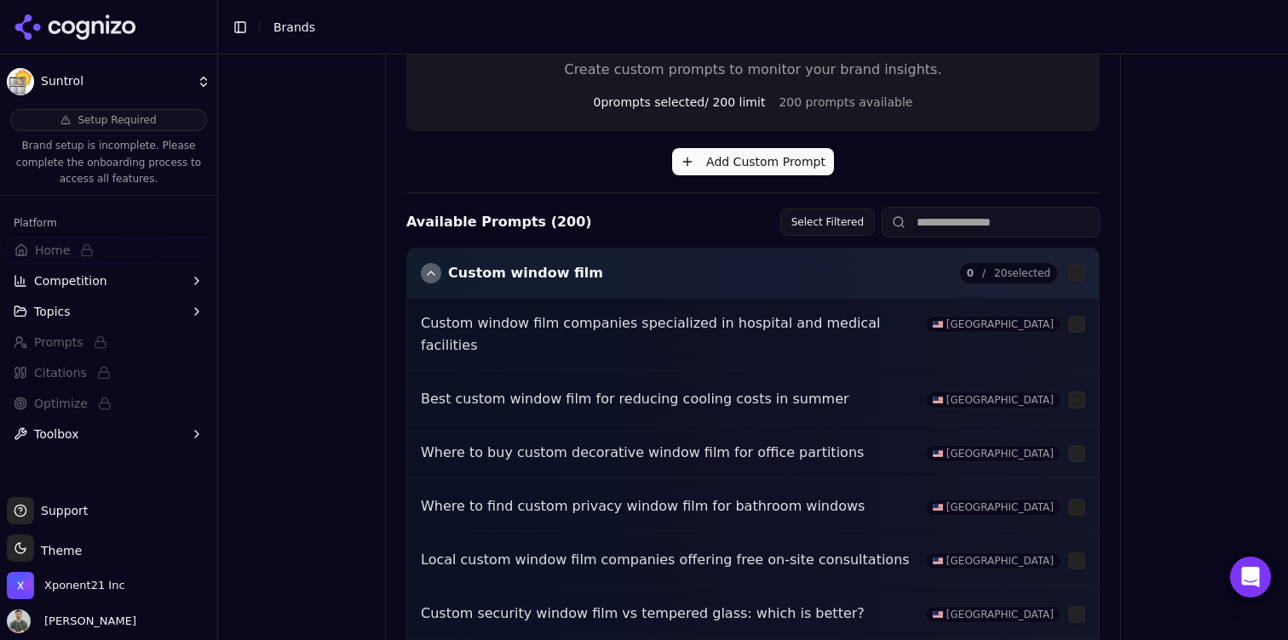
click at [801, 330] on p "Custom window film companies specialized in hospital and medical facilities" at bounding box center [668, 335] width 494 height 44
click at [593, 320] on p "Custom window film companies specialized in hospital and medical facilities" at bounding box center [668, 335] width 494 height 44
drag, startPoint x: 635, startPoint y: 329, endPoint x: 741, endPoint y: 314, distance: 106.6
click at [652, 327] on p "Custom window film companies specialized in hospital and medical facilities" at bounding box center [668, 335] width 494 height 44
click at [999, 317] on span "United States" at bounding box center [993, 324] width 136 height 17
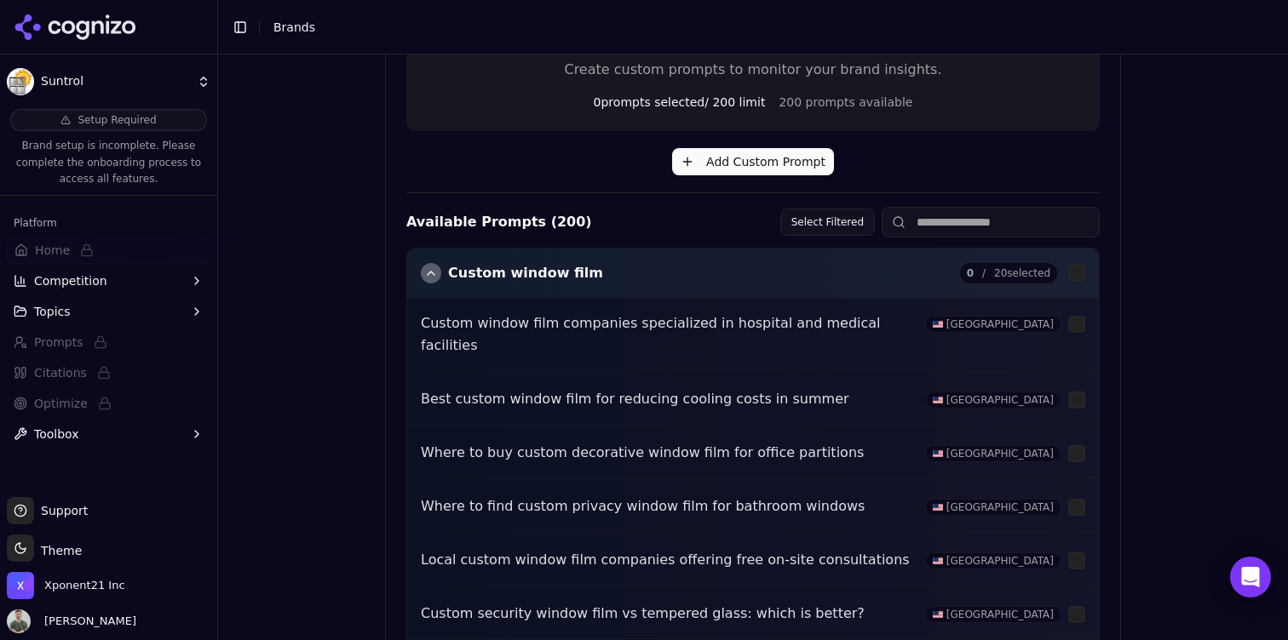
click at [422, 267] on button "Custom window film" at bounding box center [512, 273] width 182 height 20
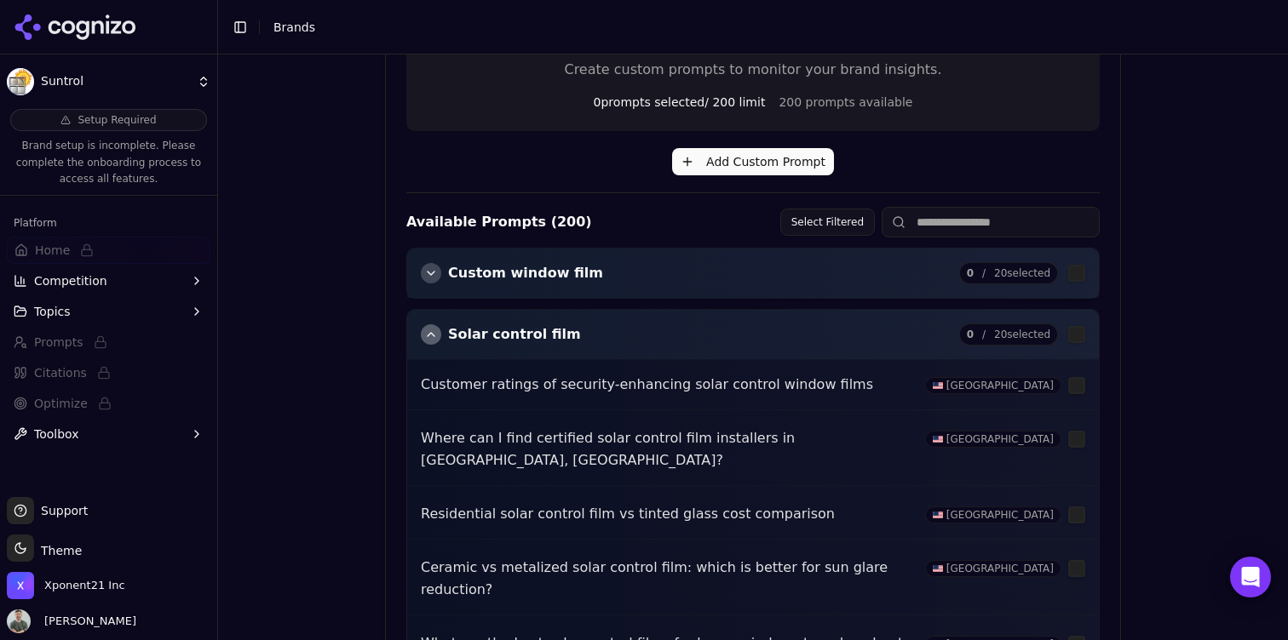
click at [436, 273] on div "button" at bounding box center [431, 273] width 20 height 20
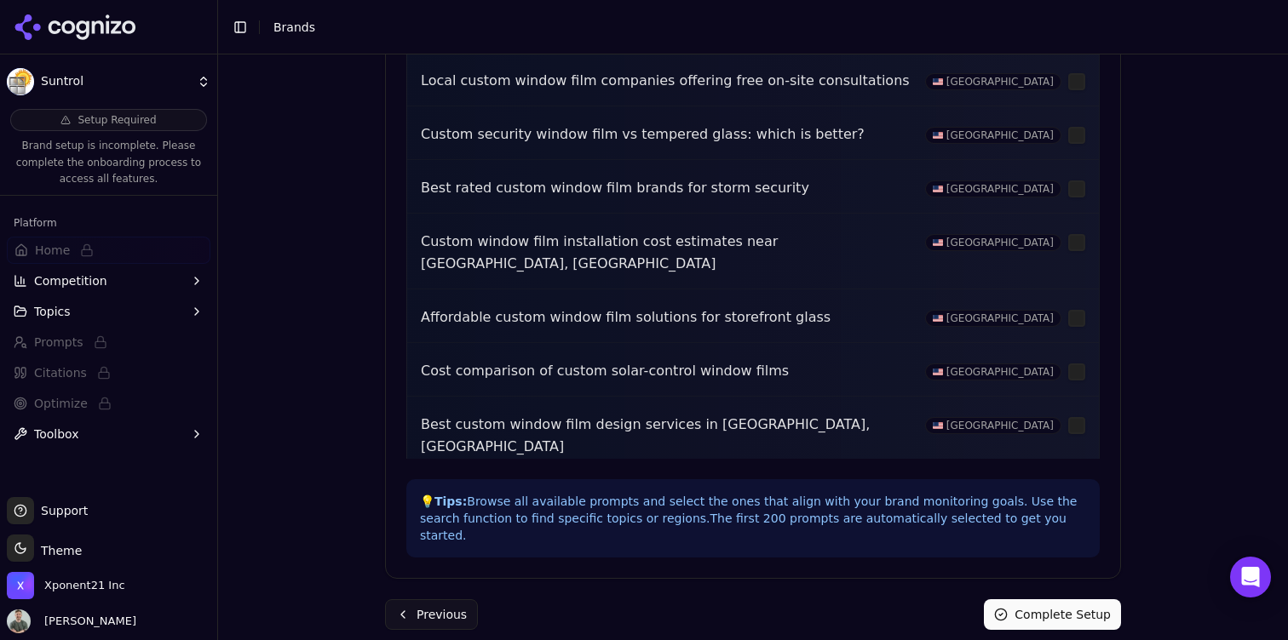
scroll to position [605, 0]
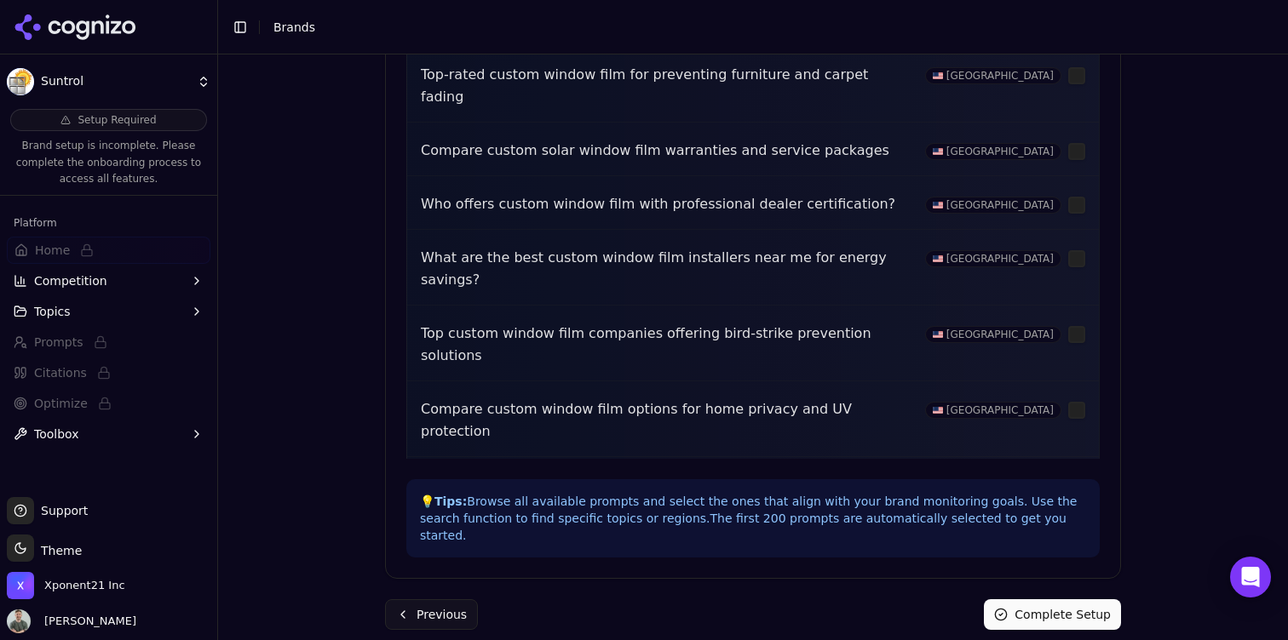
click at [597, 474] on p "Custom decorative window film patterns for restaurant interiors" at bounding box center [668, 485] width 494 height 22
click at [504, 385] on div "Compare custom window film options for home privacy and UV protection United St…" at bounding box center [752, 421] width 691 height 72
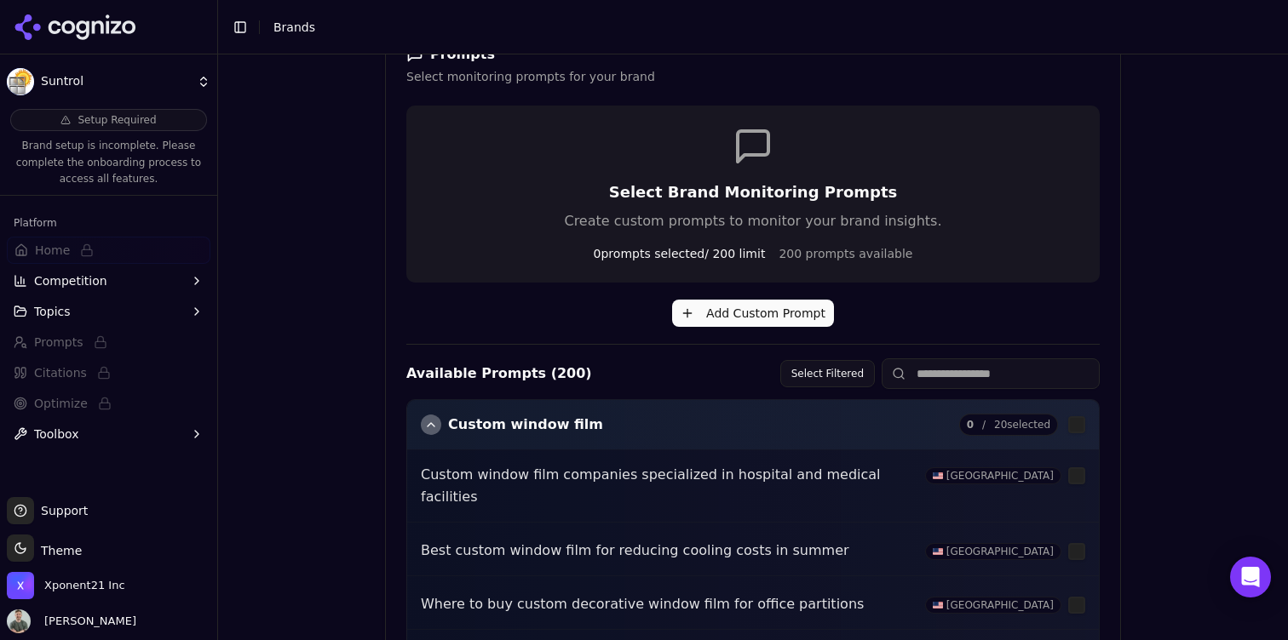
scroll to position [385, 0]
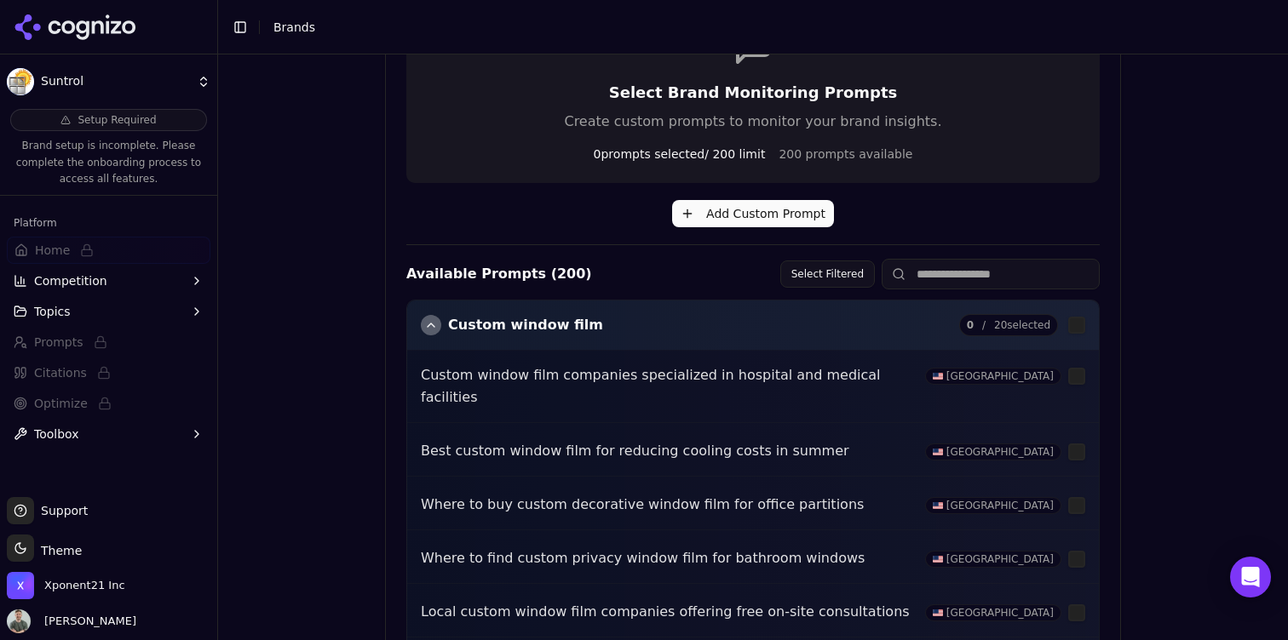
click at [941, 273] on input at bounding box center [990, 274] width 218 height 31
click at [418, 326] on div "Custom window film 0 / 20 selected" at bounding box center [752, 325] width 691 height 49
drag, startPoint x: 442, startPoint y: 328, endPoint x: 854, endPoint y: 337, distance: 412.3
click at [442, 328] on button "Custom window film" at bounding box center [512, 325] width 182 height 20
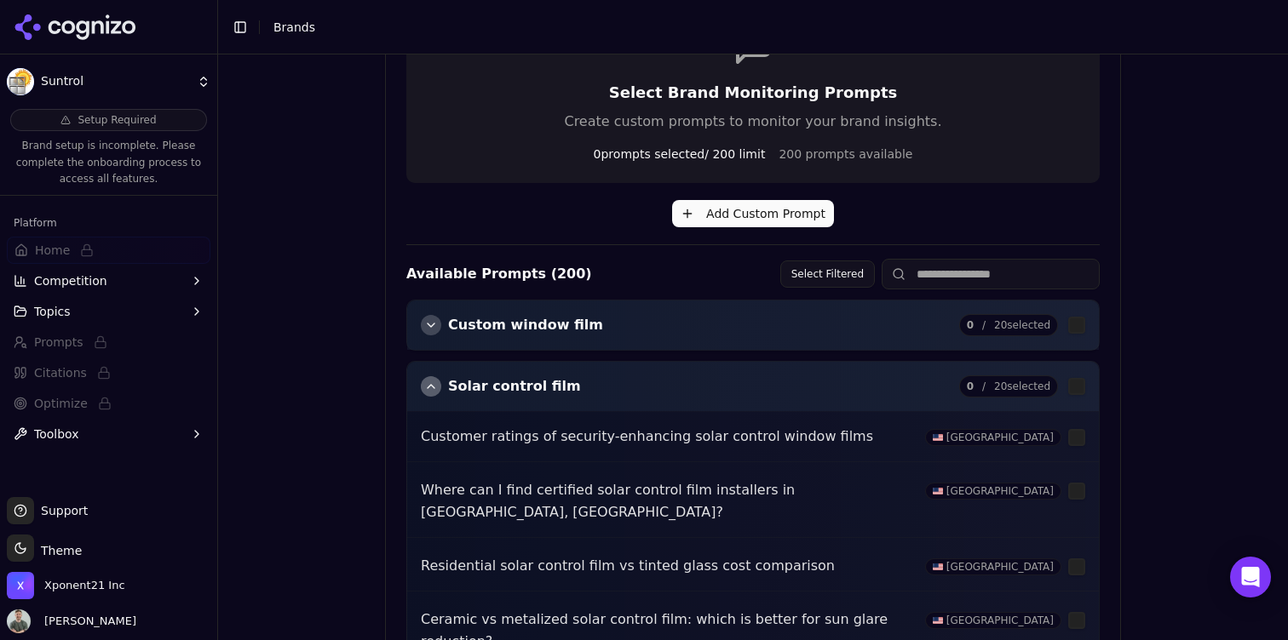
click at [989, 319] on span "0 / 20 selected" at bounding box center [1008, 325] width 99 height 22
click at [999, 390] on span "0 / 20 selected" at bounding box center [1008, 387] width 99 height 22
drag, startPoint x: 911, startPoint y: 441, endPoint x: 921, endPoint y: 438, distance: 10.8
click at [913, 440] on p "Customer ratings of security-enhancing solar control window films" at bounding box center [668, 437] width 494 height 22
click at [985, 429] on span "United States" at bounding box center [993, 437] width 136 height 17
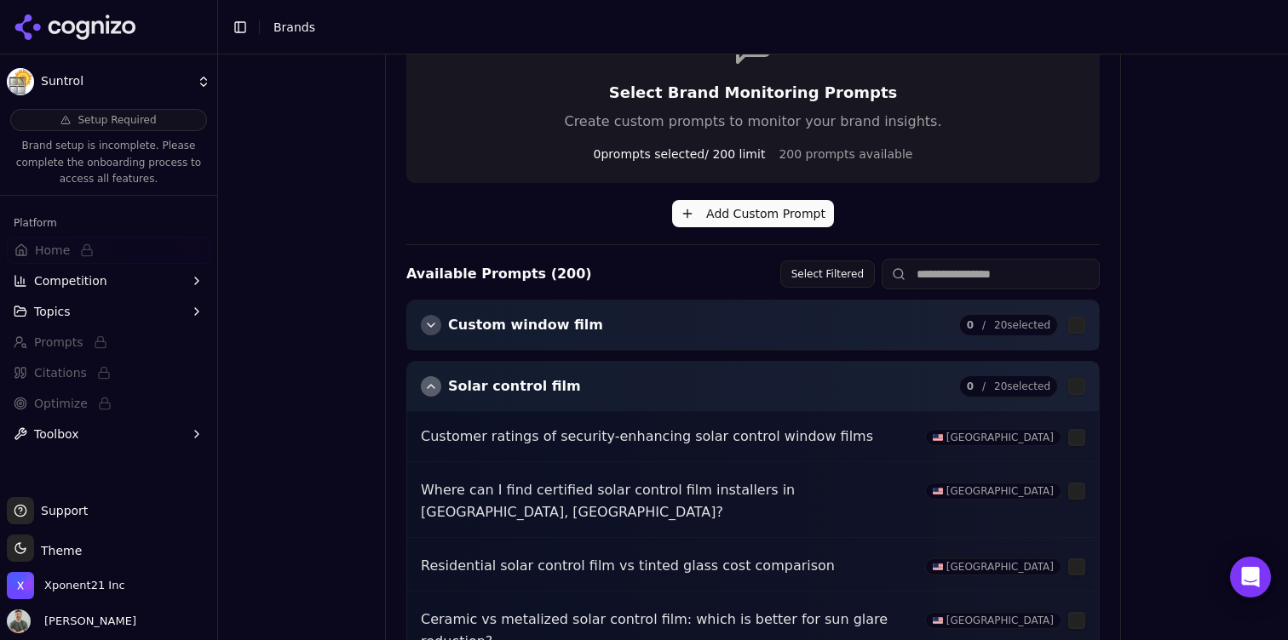
drag, startPoint x: 1024, startPoint y: 440, endPoint x: 1008, endPoint y: 439, distance: 16.3
click at [1020, 439] on span "United States" at bounding box center [993, 437] width 136 height 17
drag, startPoint x: 465, startPoint y: 424, endPoint x: 421, endPoint y: 427, distance: 44.4
click at [457, 425] on div "Customer ratings of security-enhancing solar control window films United States" at bounding box center [752, 437] width 691 height 50
click at [410, 440] on div "Customer ratings of security-enhancing solar control window films United States" at bounding box center [752, 437] width 691 height 50
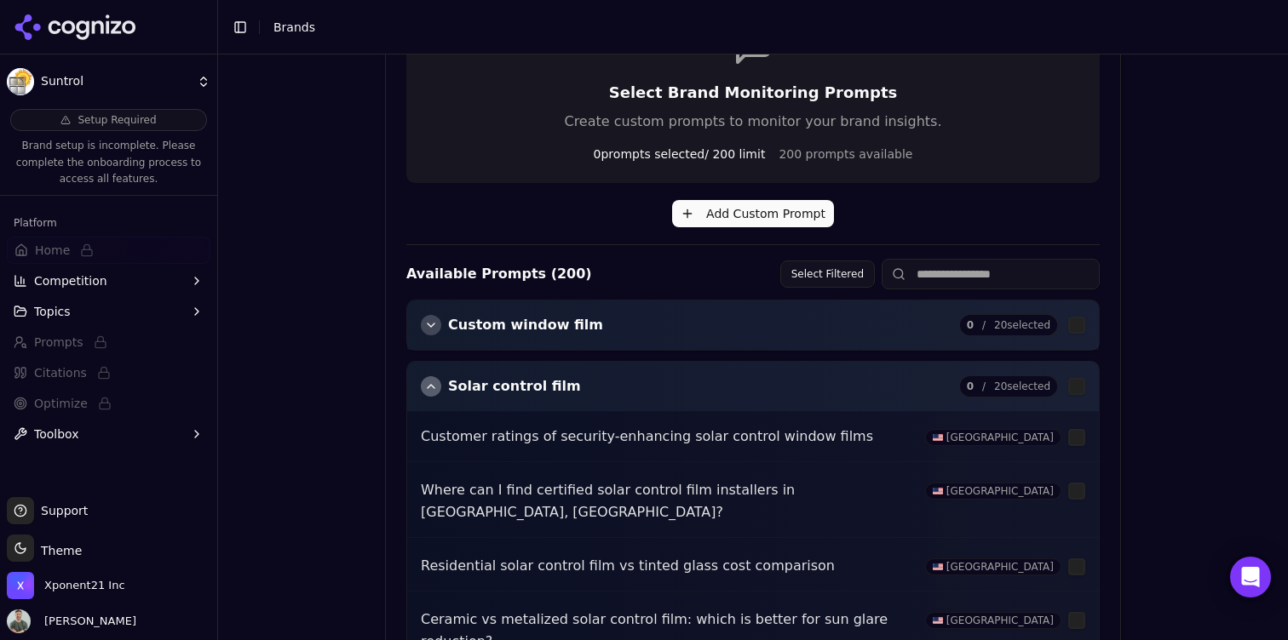
click at [382, 435] on div "Brand Onboarding Let's set up your brand monitoring in a few simple steps Step …" at bounding box center [752, 340] width 763 height 1340
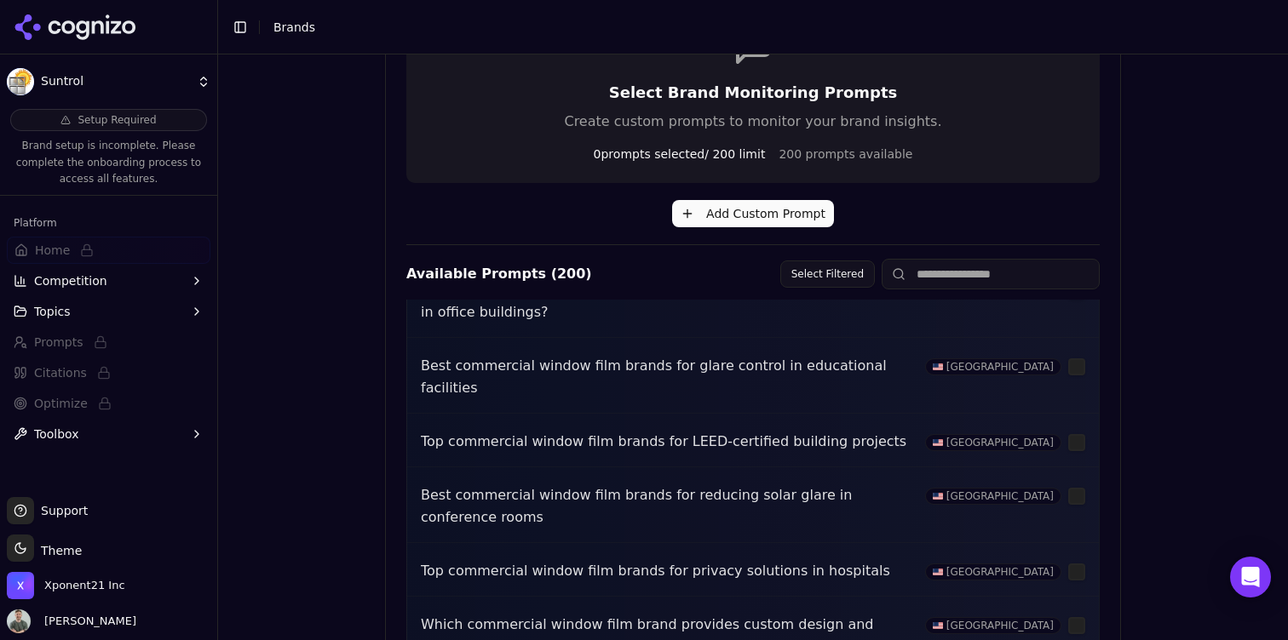
scroll to position [737, 0]
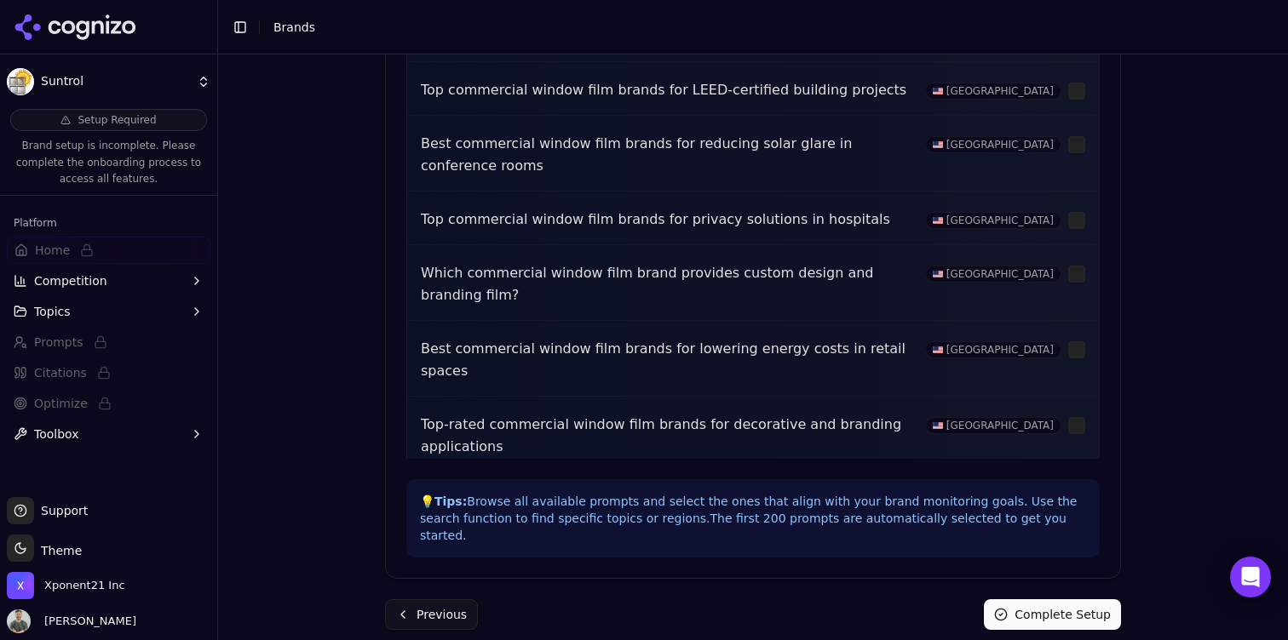
click at [1082, 600] on button "Complete Setup" at bounding box center [1052, 615] width 137 height 31
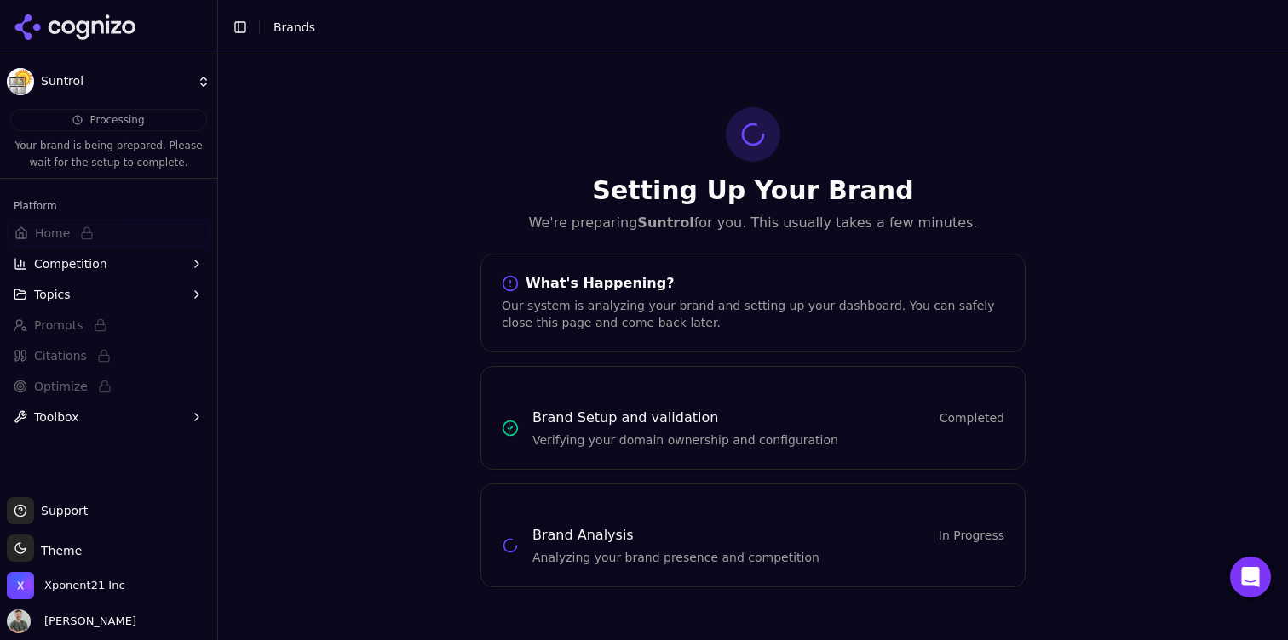
scroll to position [0, 0]
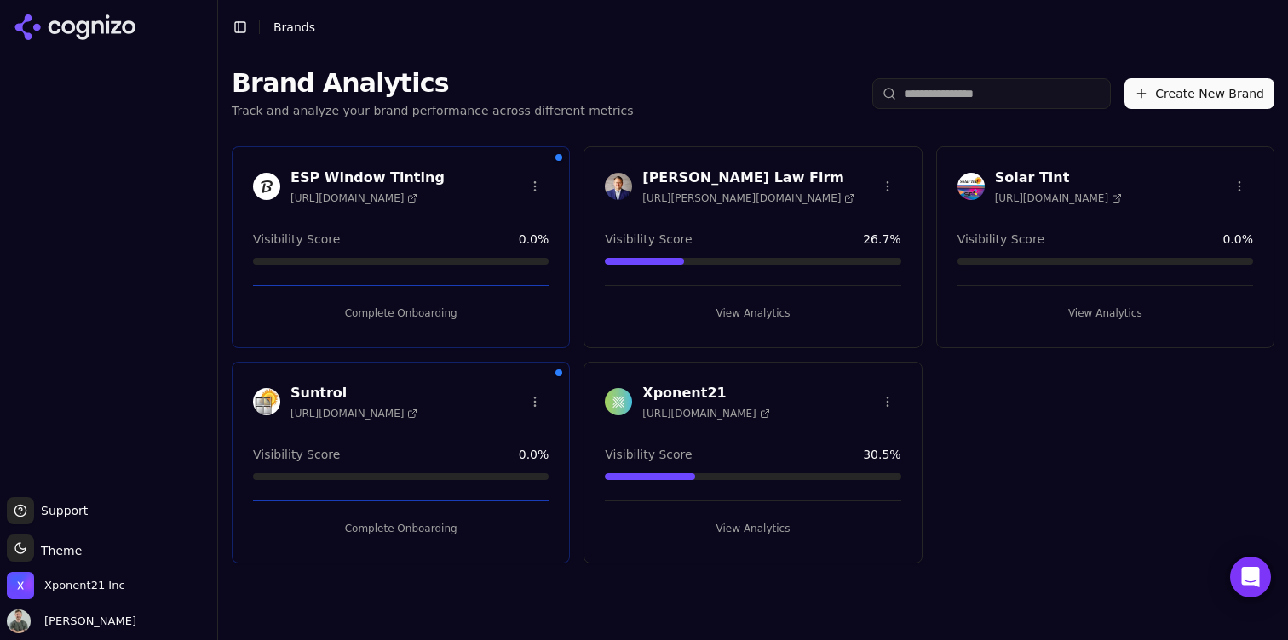
click at [1110, 317] on button "View Analytics" at bounding box center [1105, 313] width 296 height 27
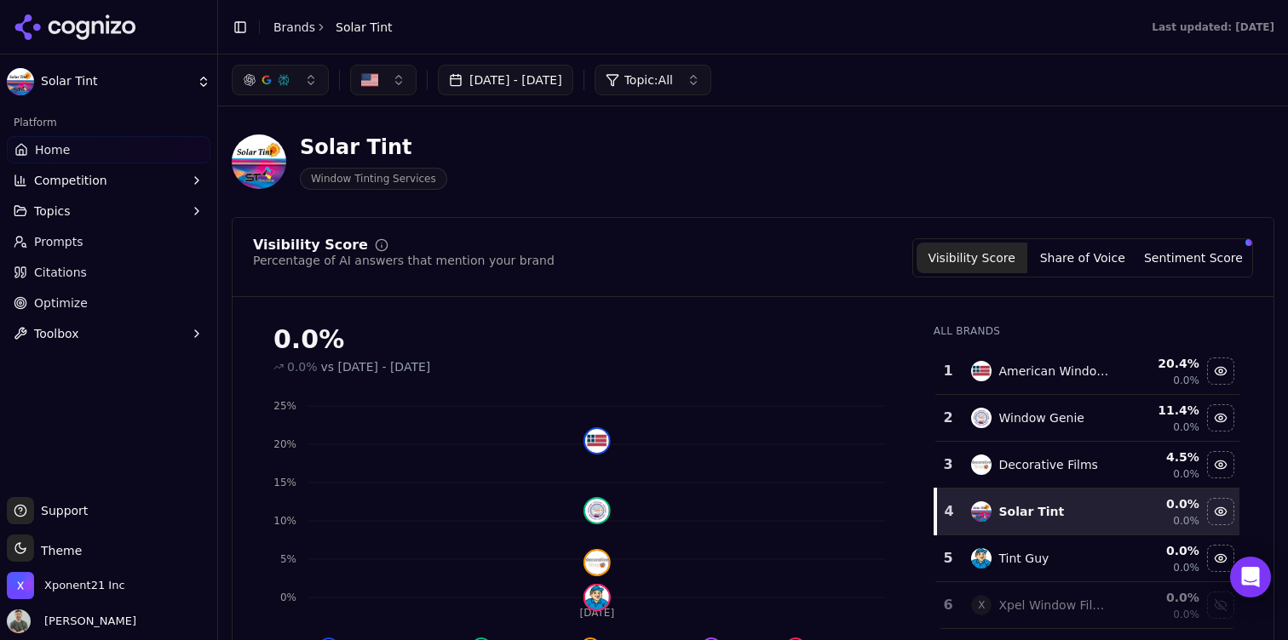
drag, startPoint x: 1069, startPoint y: 77, endPoint x: 1062, endPoint y: 68, distance: 10.9
click at [1068, 75] on div "[DATE] - [DATE] Topic: All" at bounding box center [753, 80] width 1042 height 31
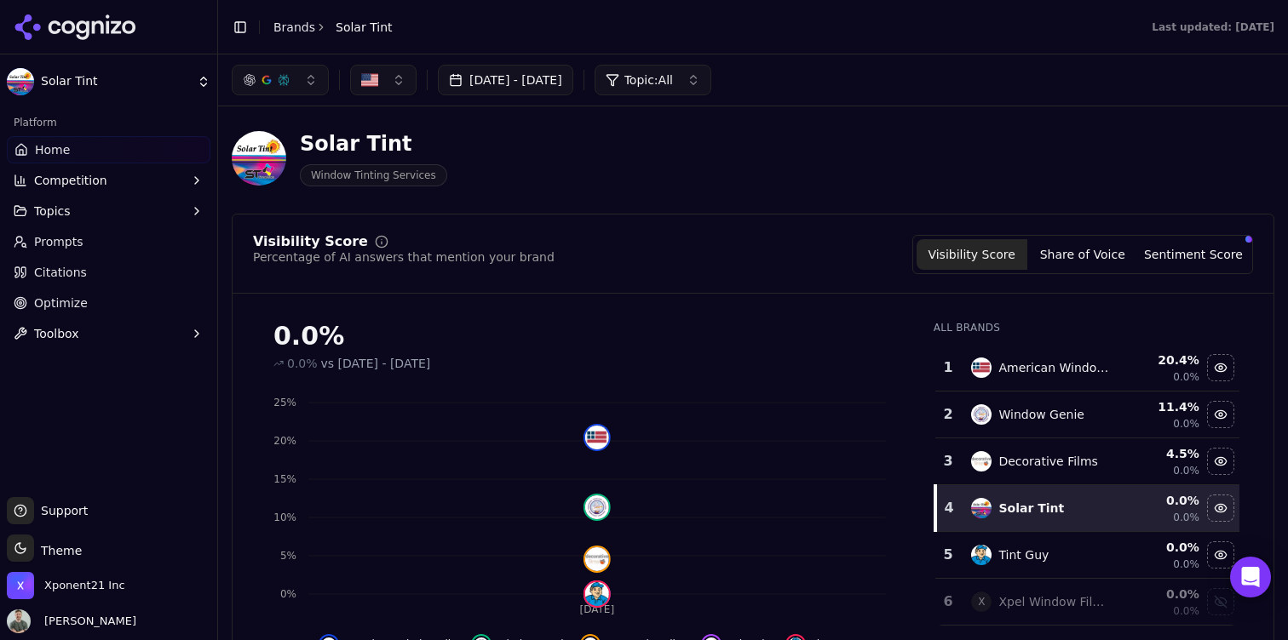
click at [87, 214] on button "Topics" at bounding box center [109, 211] width 204 height 27
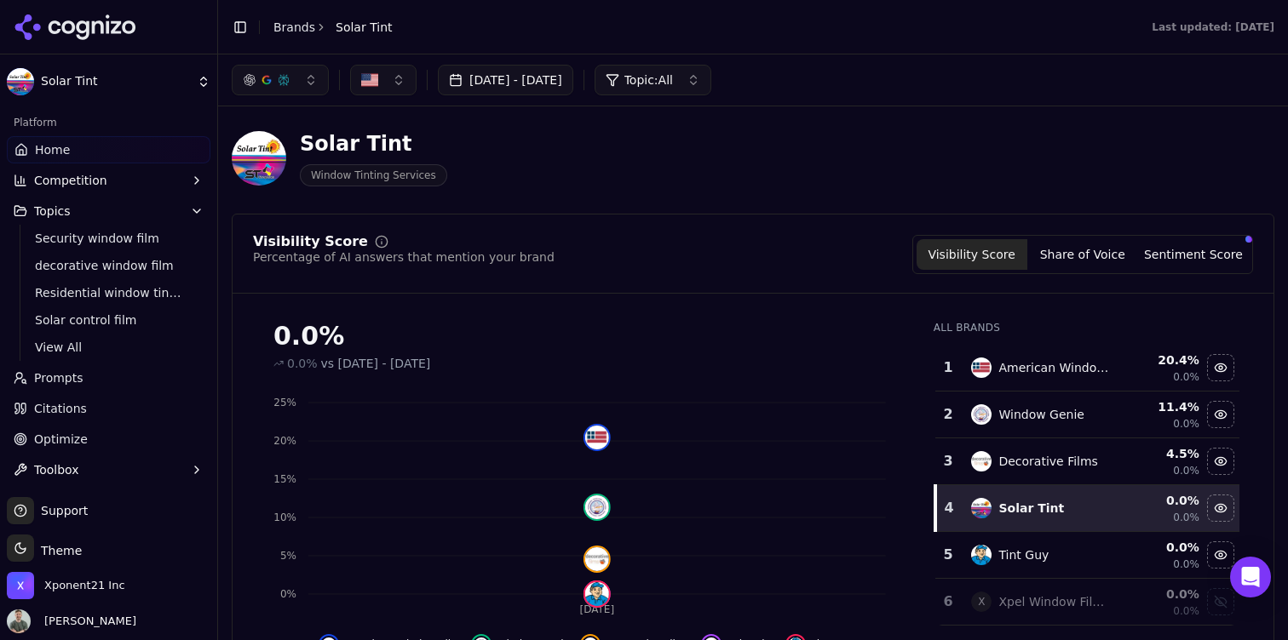
click at [113, 182] on button "Competition" at bounding box center [109, 180] width 204 height 27
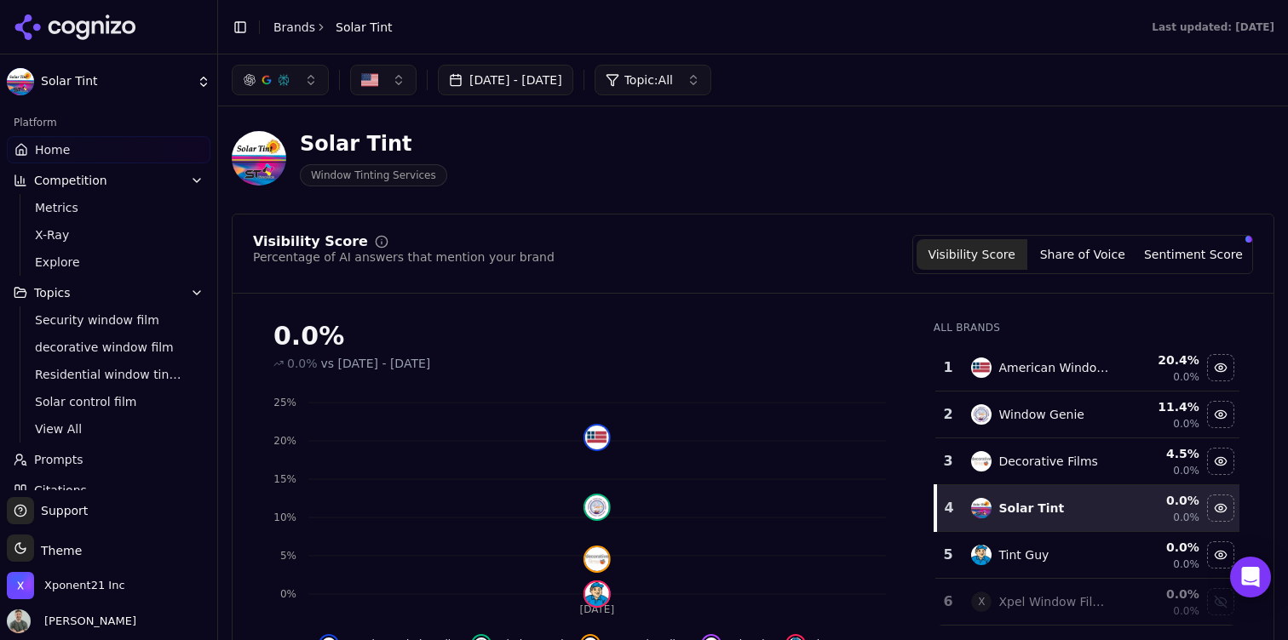
scroll to position [82, 0]
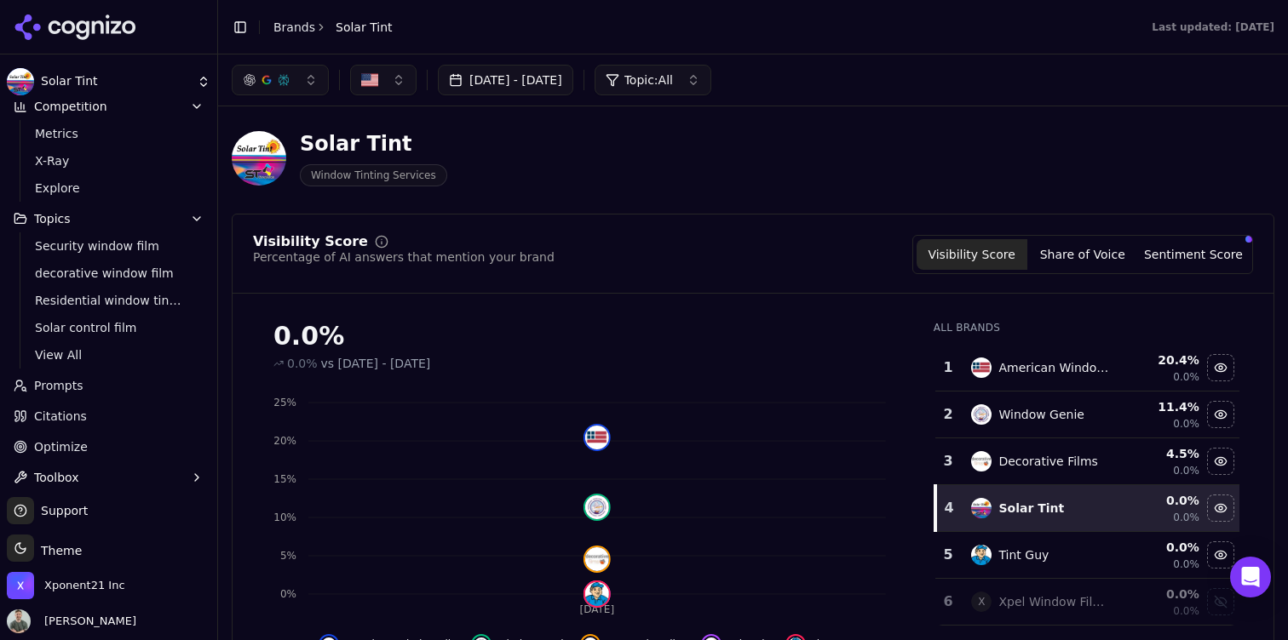
click at [113, 484] on button "Toolbox" at bounding box center [109, 477] width 204 height 27
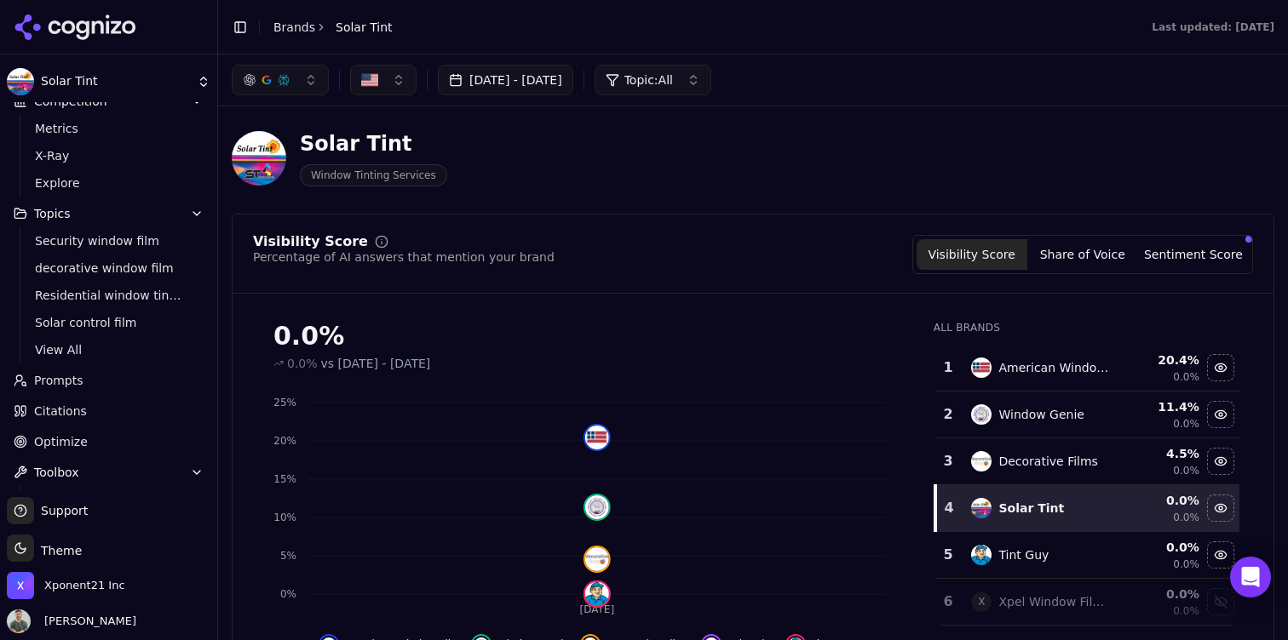
scroll to position [136, 0]
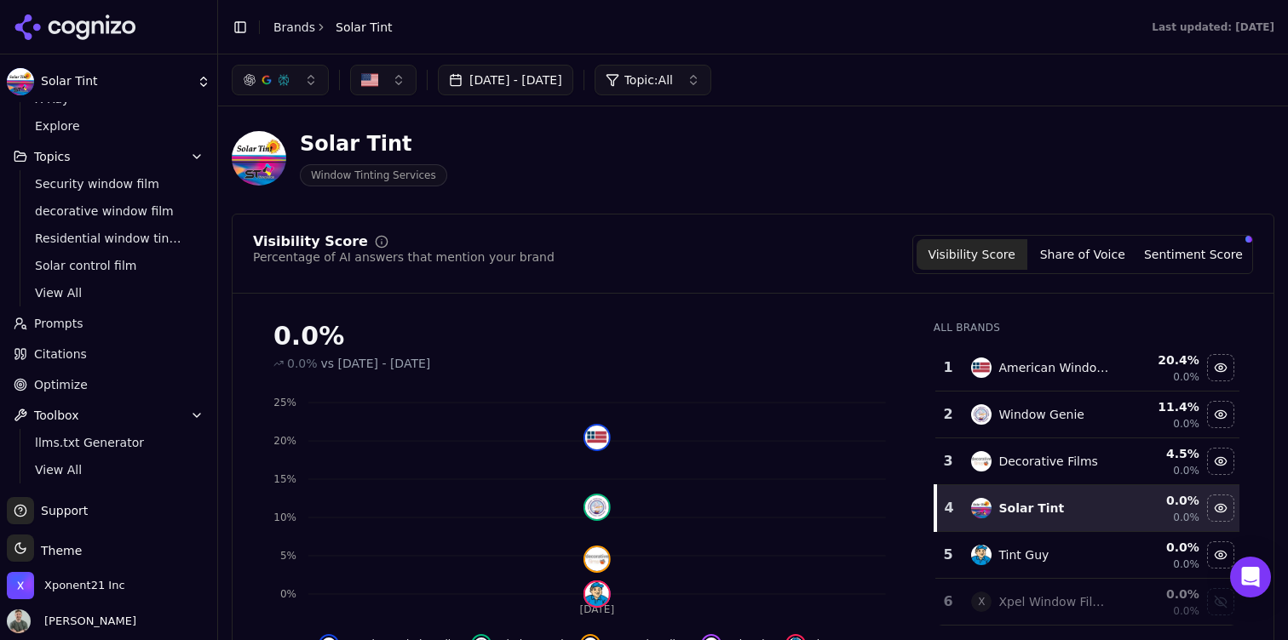
click at [77, 468] on span "View All" at bounding box center [109, 470] width 148 height 17
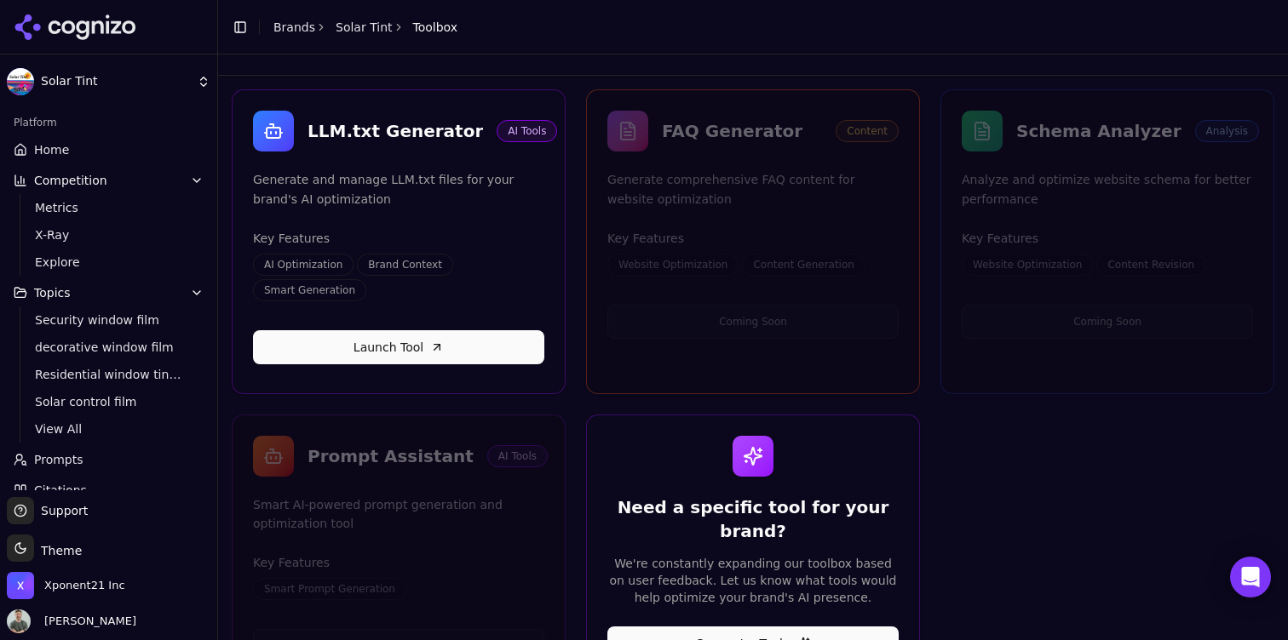
click at [93, 158] on link "Home" at bounding box center [109, 149] width 204 height 27
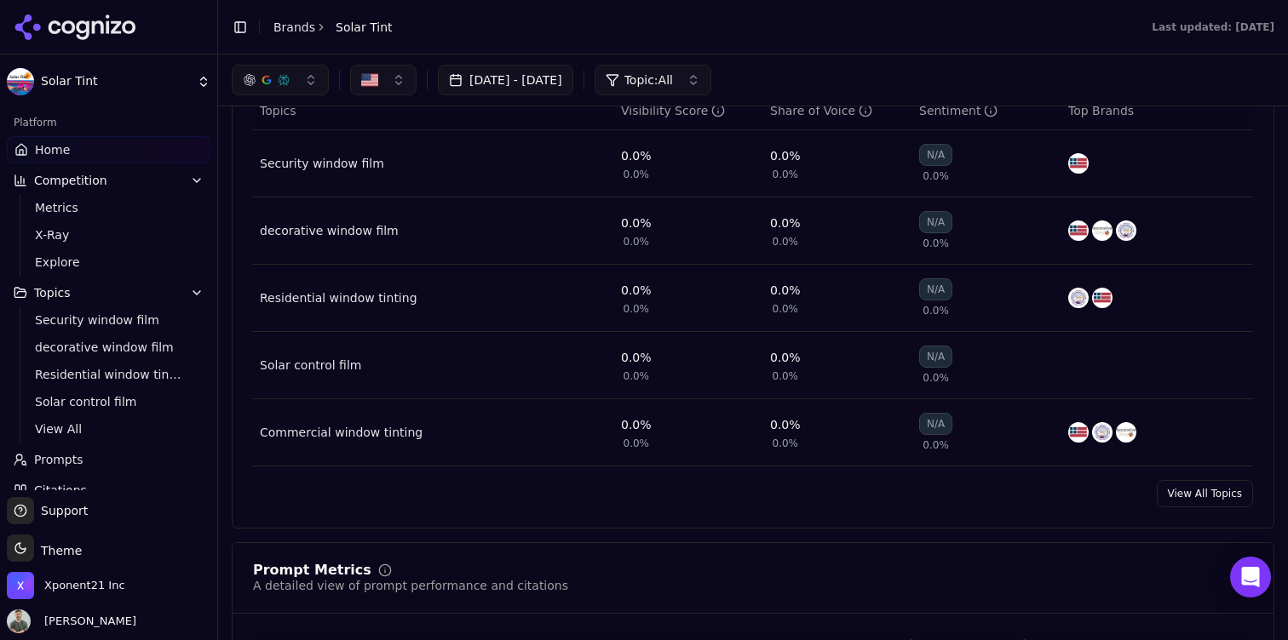
scroll to position [592, 0]
